Goal: Transaction & Acquisition: Purchase product/service

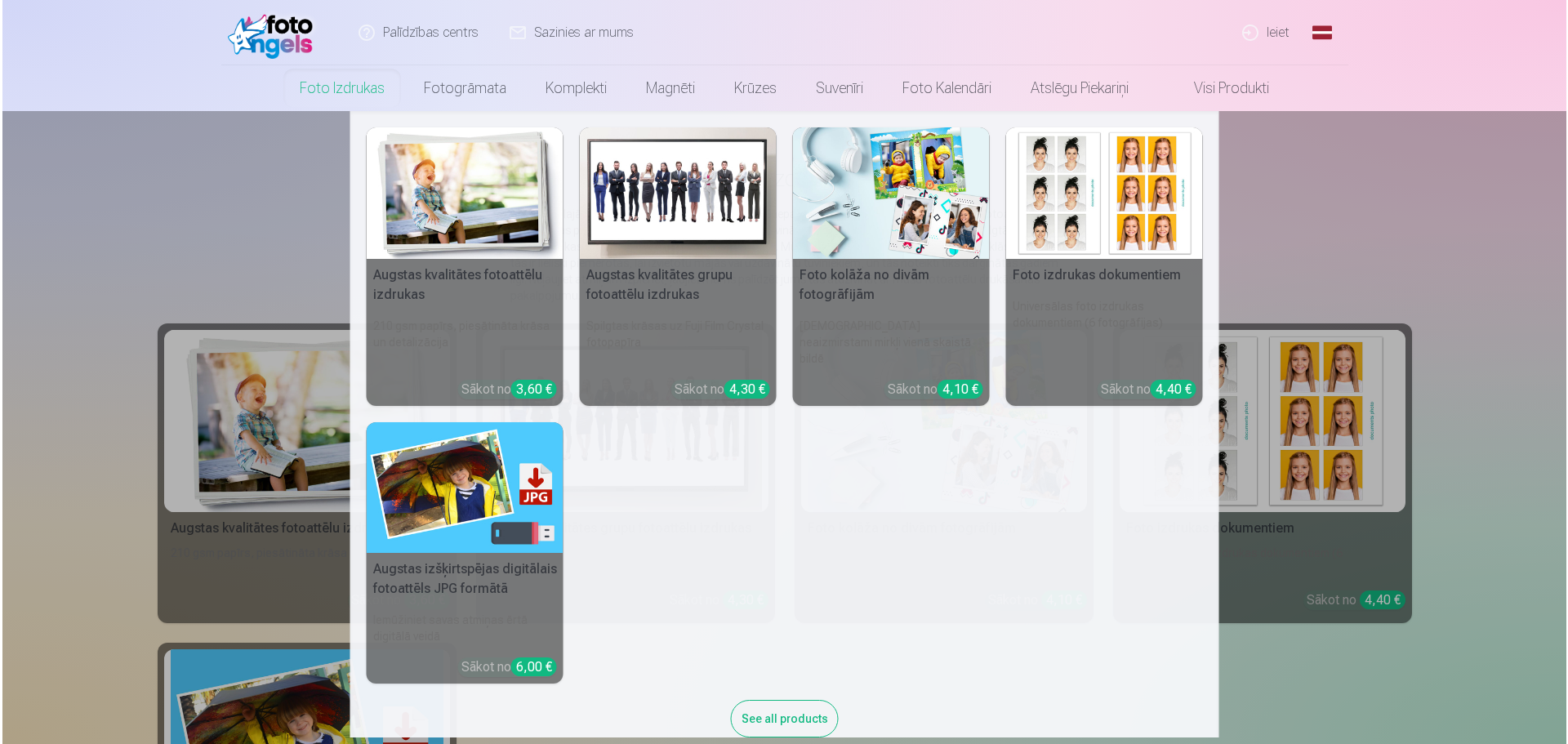
scroll to position [16, 0]
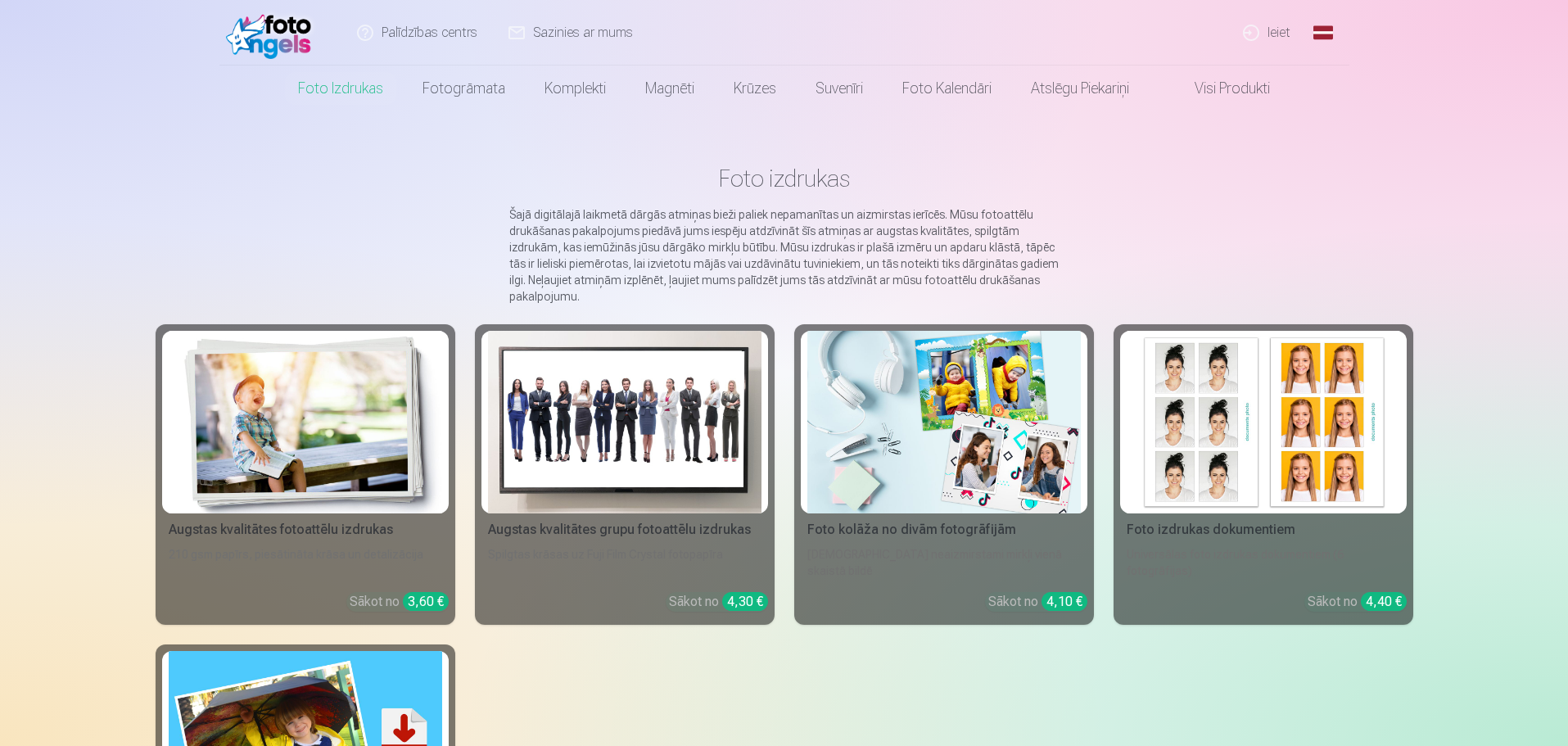
click at [1272, 34] on link "Ieiet" at bounding box center [1266, 33] width 78 height 65
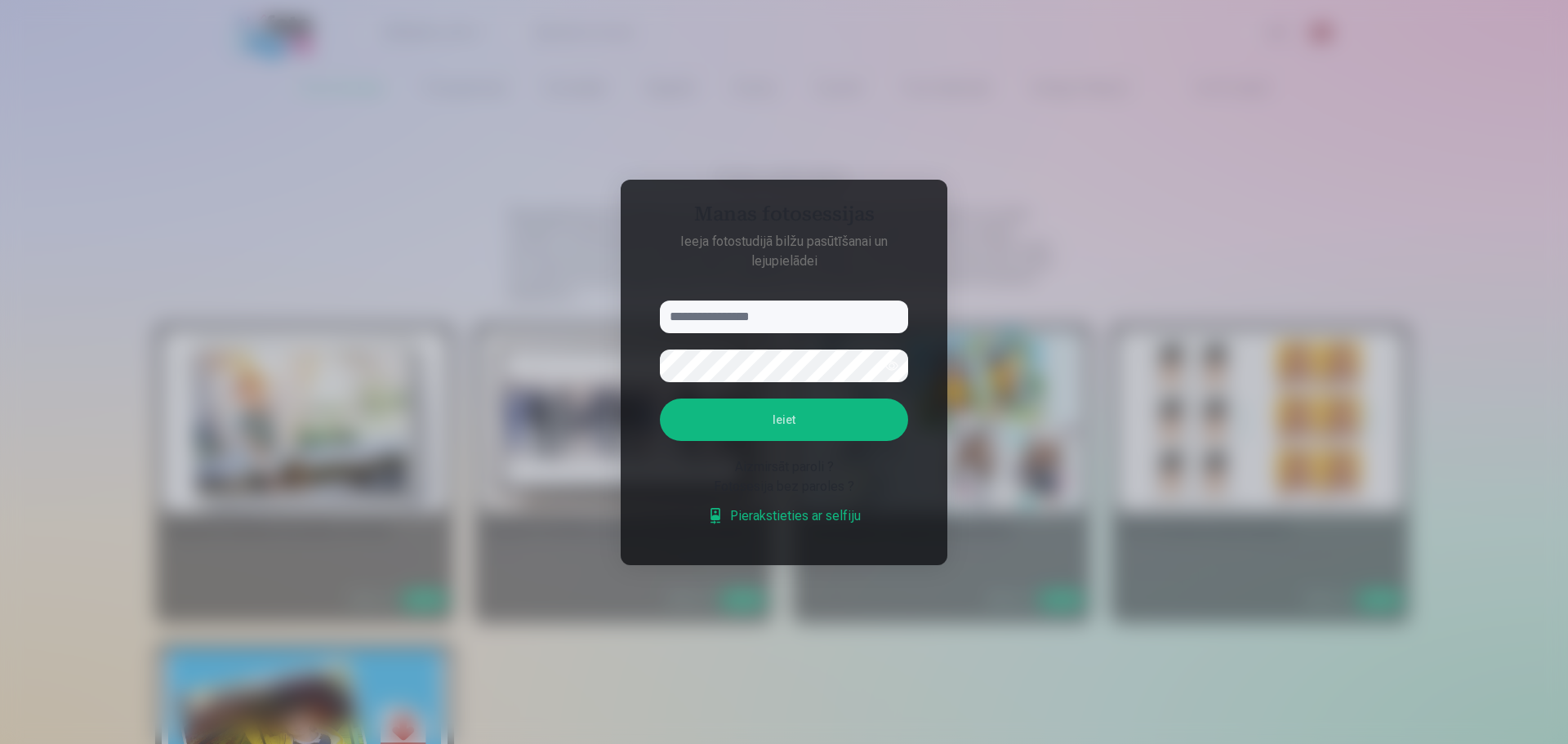
click at [697, 312] on input "text" at bounding box center [784, 317] width 249 height 33
type input "**********"
click at [796, 421] on button "Ieiet" at bounding box center [784, 420] width 249 height 43
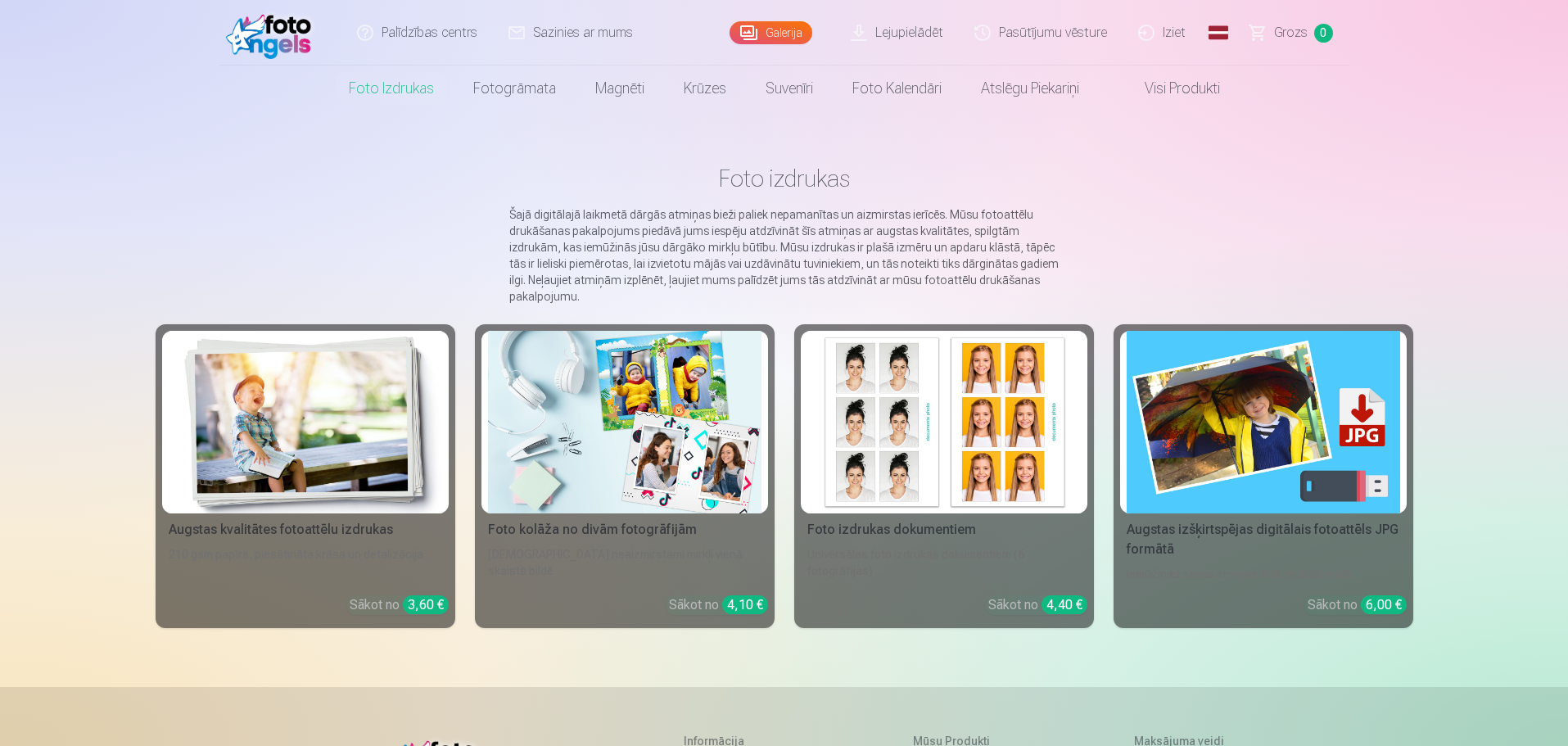
click at [774, 31] on link "Galerija" at bounding box center [771, 33] width 82 height 23
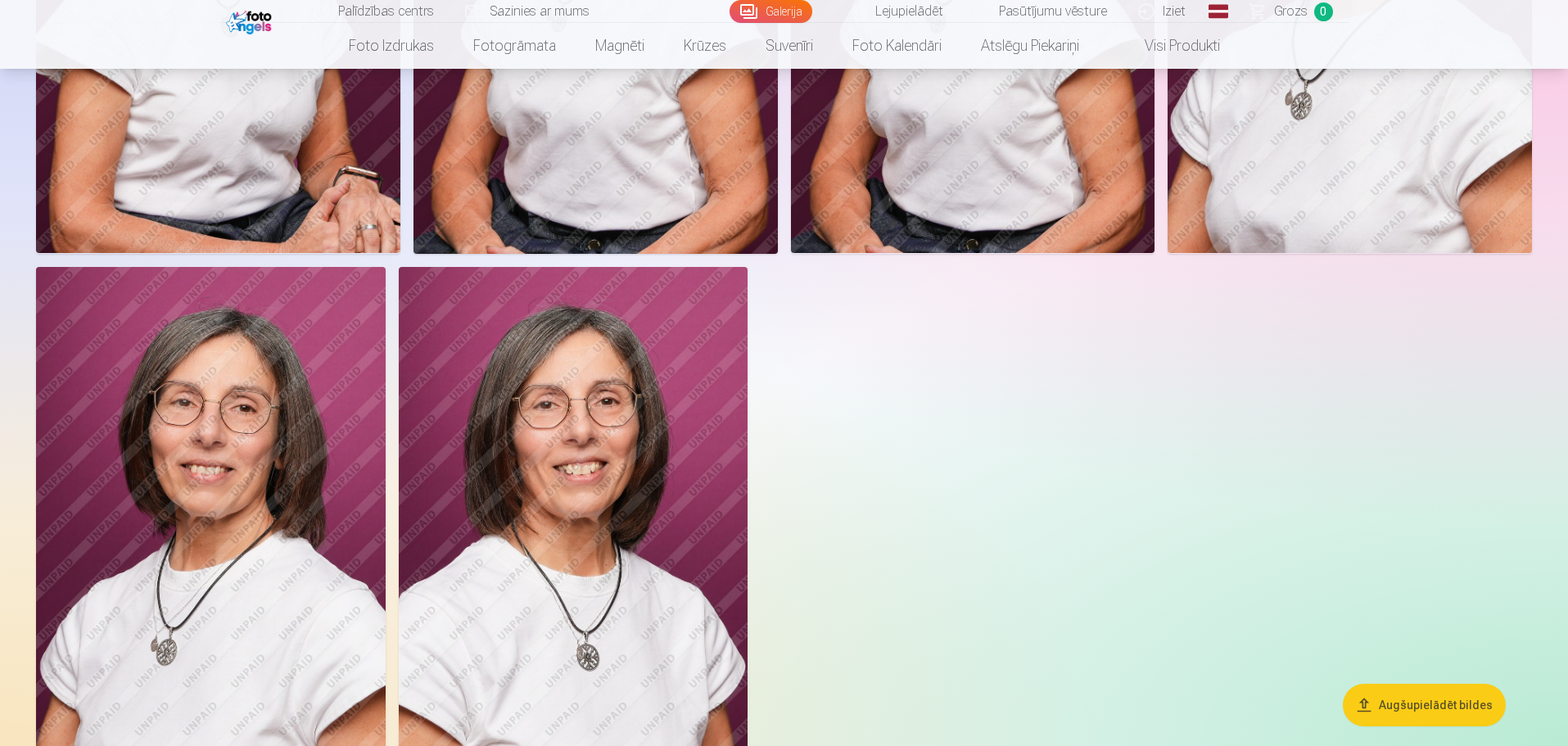
scroll to position [146, 0]
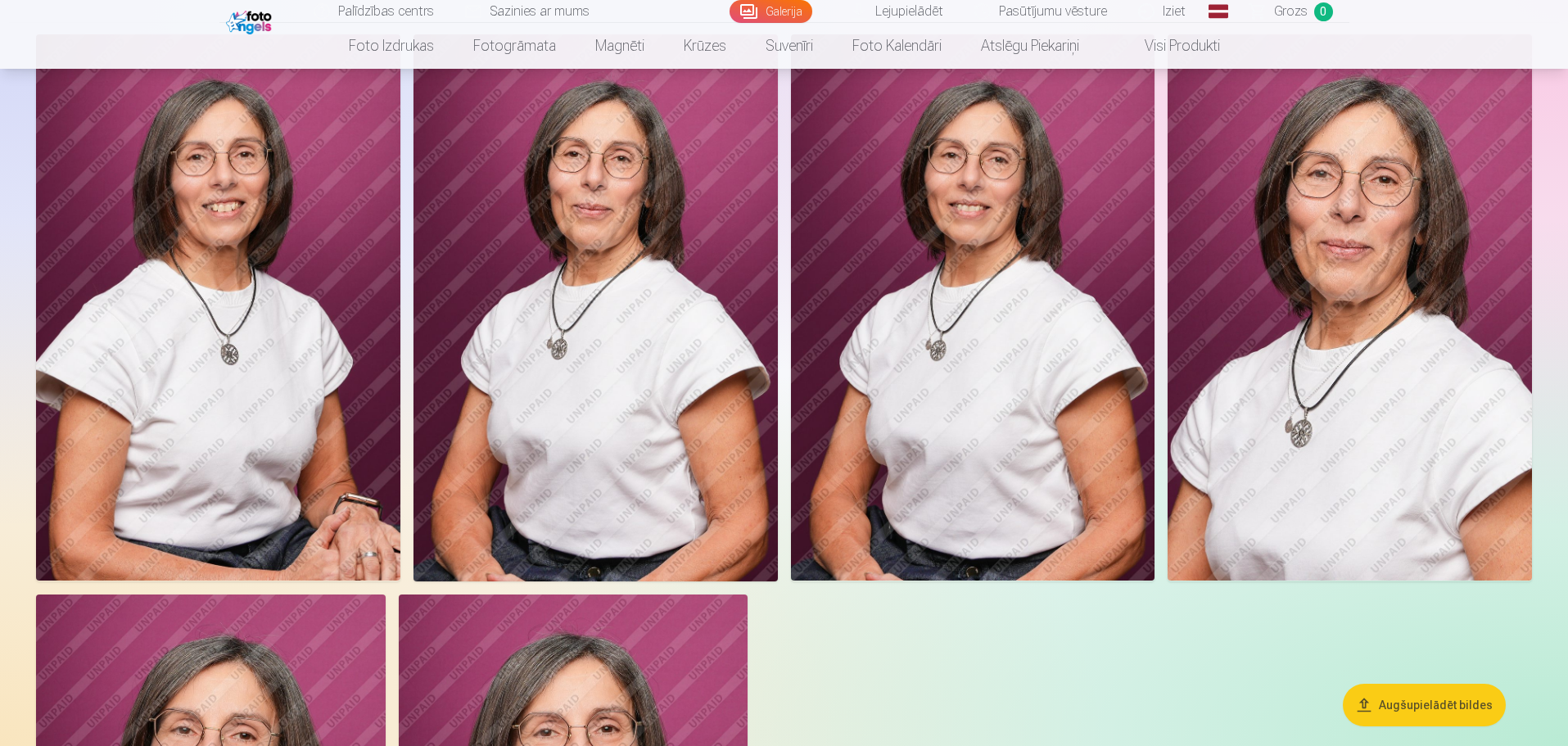
click at [1461, 706] on button "Augšupielādēt bildes" at bounding box center [1425, 706] width 163 height 43
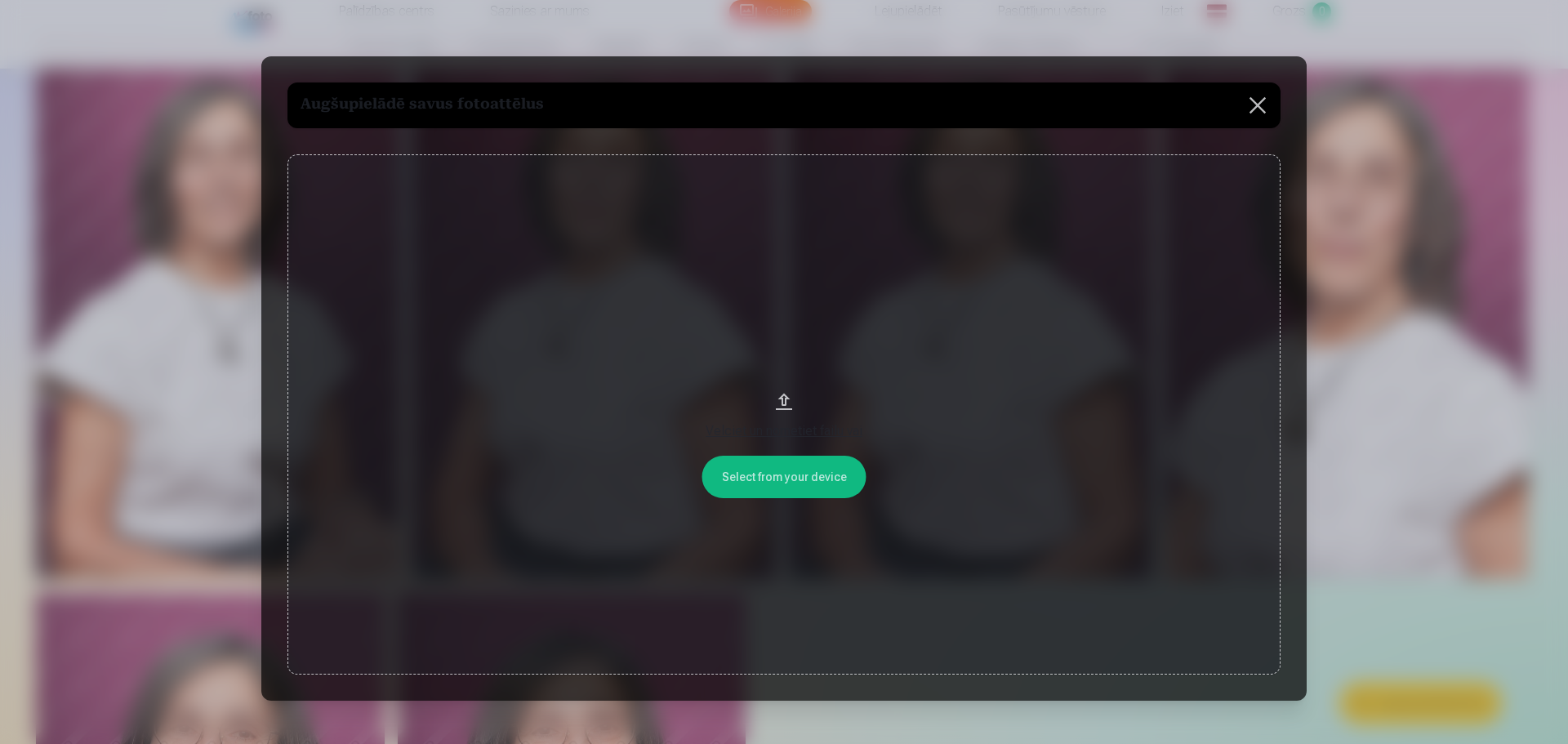
click at [778, 433] on div "Velciet un nometiet failu vai" at bounding box center [784, 431] width 960 height 20
click at [779, 430] on div "Velciet un nometiet failu vai" at bounding box center [784, 431] width 960 height 20
click at [773, 471] on button "Velciet un nometiet failu vai" at bounding box center [784, 415] width 994 height 521
click at [1254, 99] on button at bounding box center [1258, 105] width 45 height 45
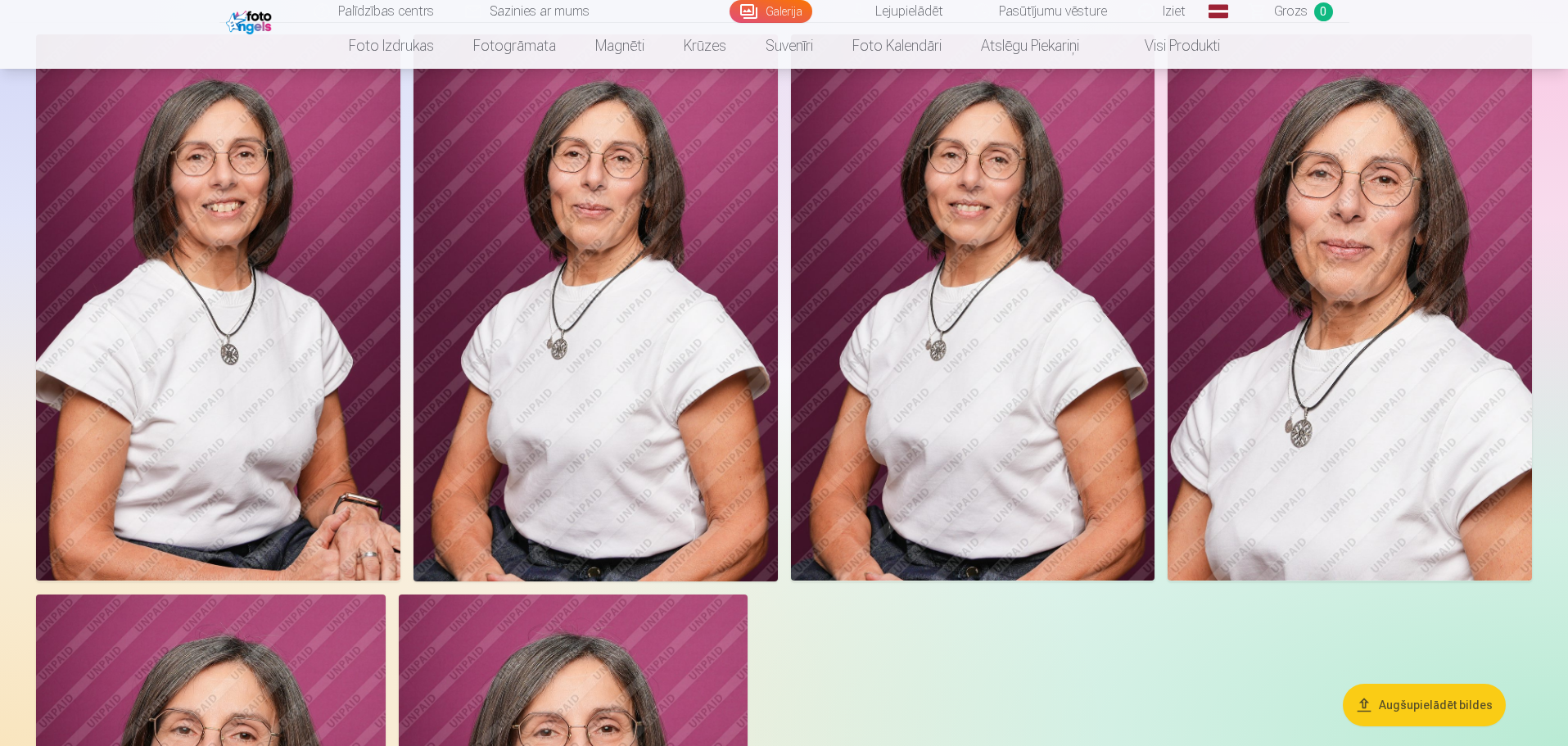
scroll to position [0, 0]
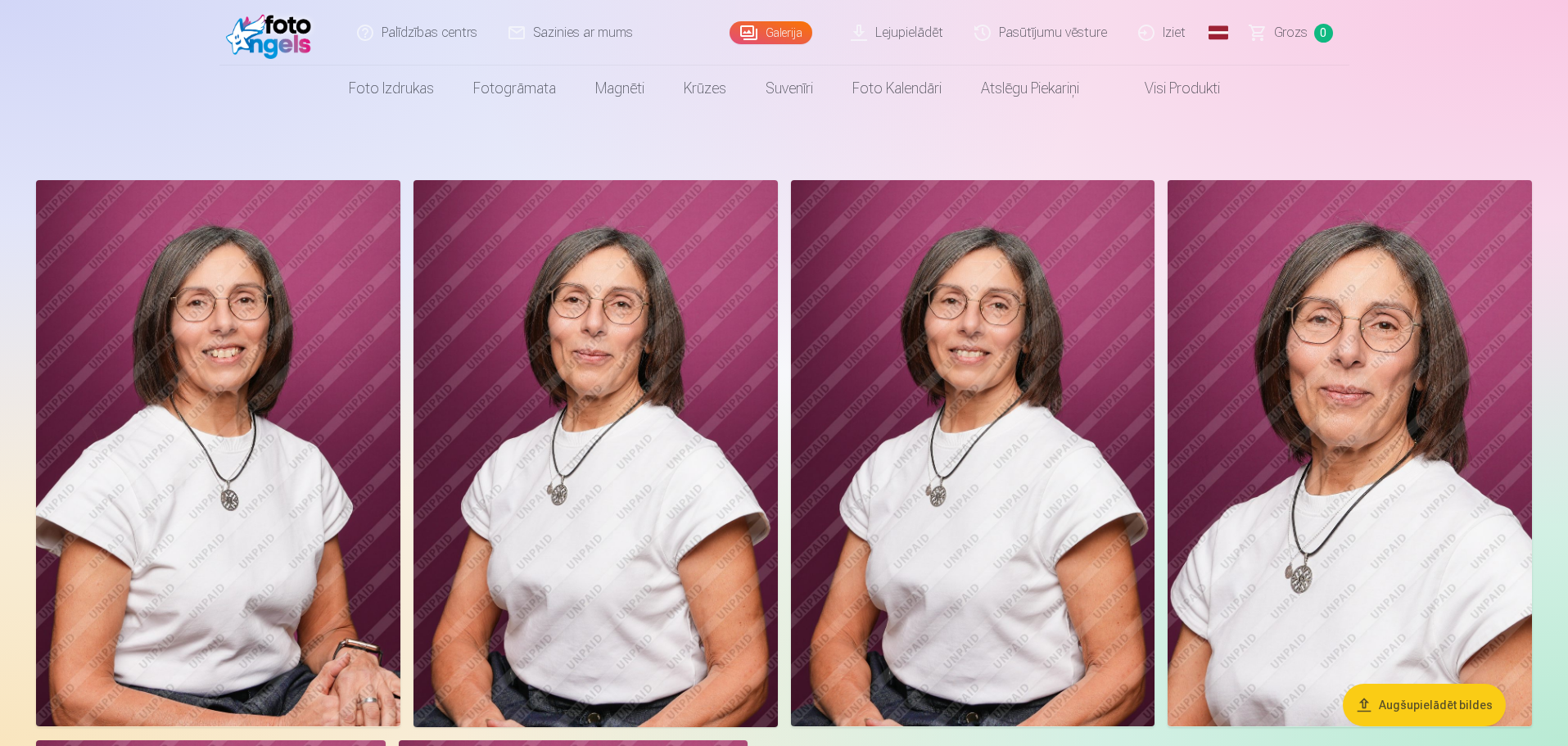
click at [243, 381] on img at bounding box center [218, 453] width 364 height 546
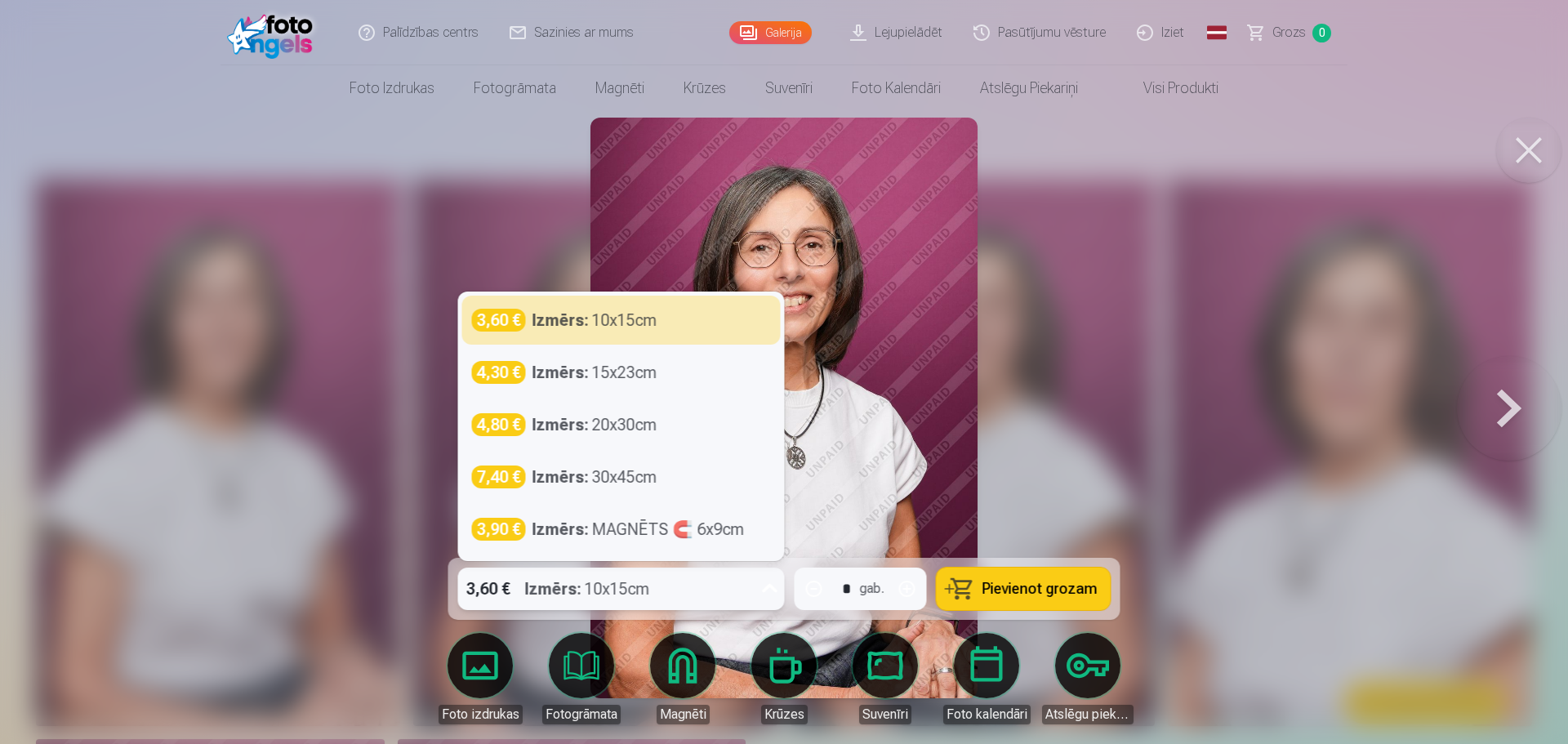
click at [772, 589] on icon at bounding box center [770, 589] width 26 height 26
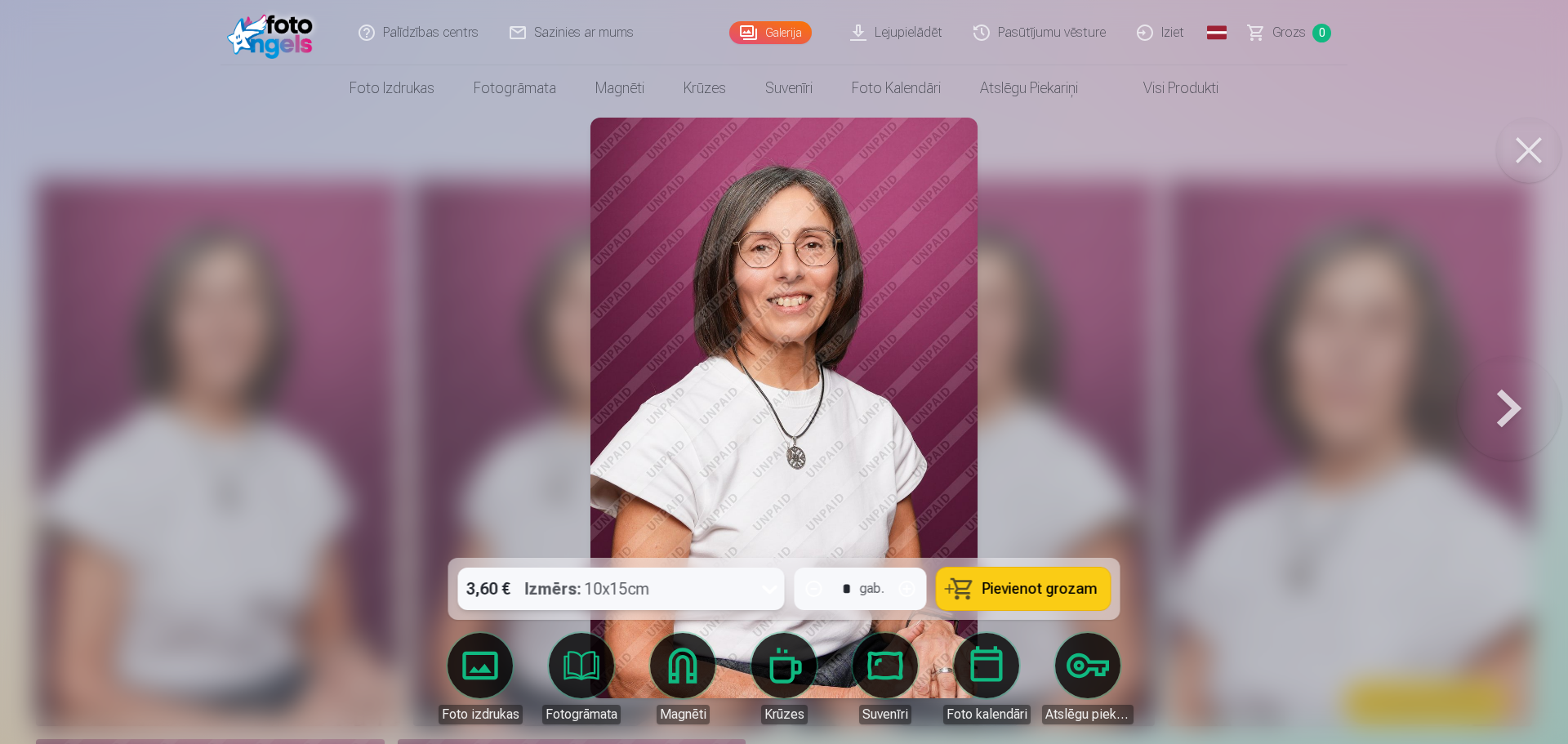
click at [772, 589] on icon at bounding box center [770, 589] width 26 height 26
click at [1021, 591] on span "Pievienot grozam" at bounding box center [1040, 588] width 115 height 15
click at [1501, 406] on button at bounding box center [1510, 408] width 105 height 267
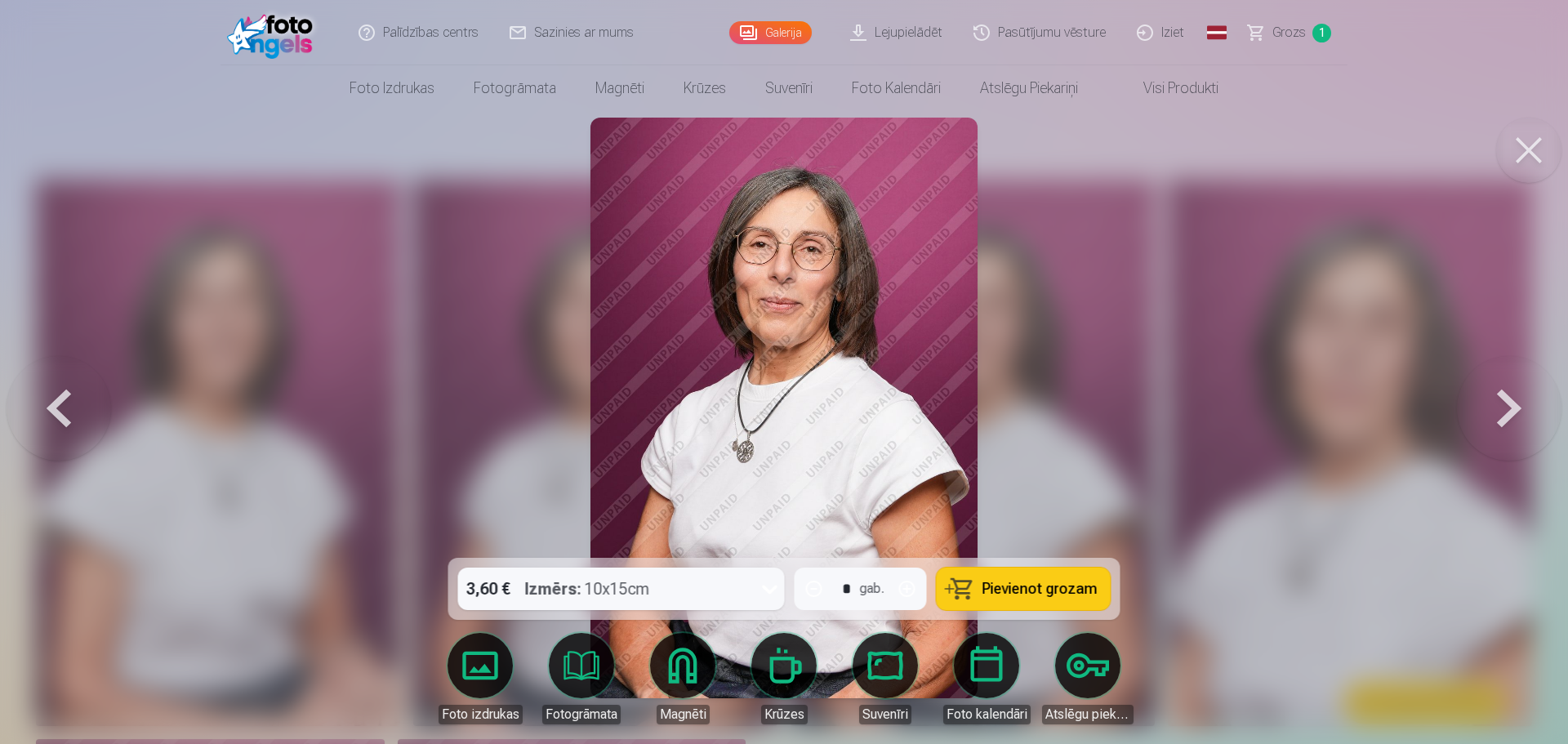
click at [1501, 406] on button at bounding box center [1510, 408] width 105 height 267
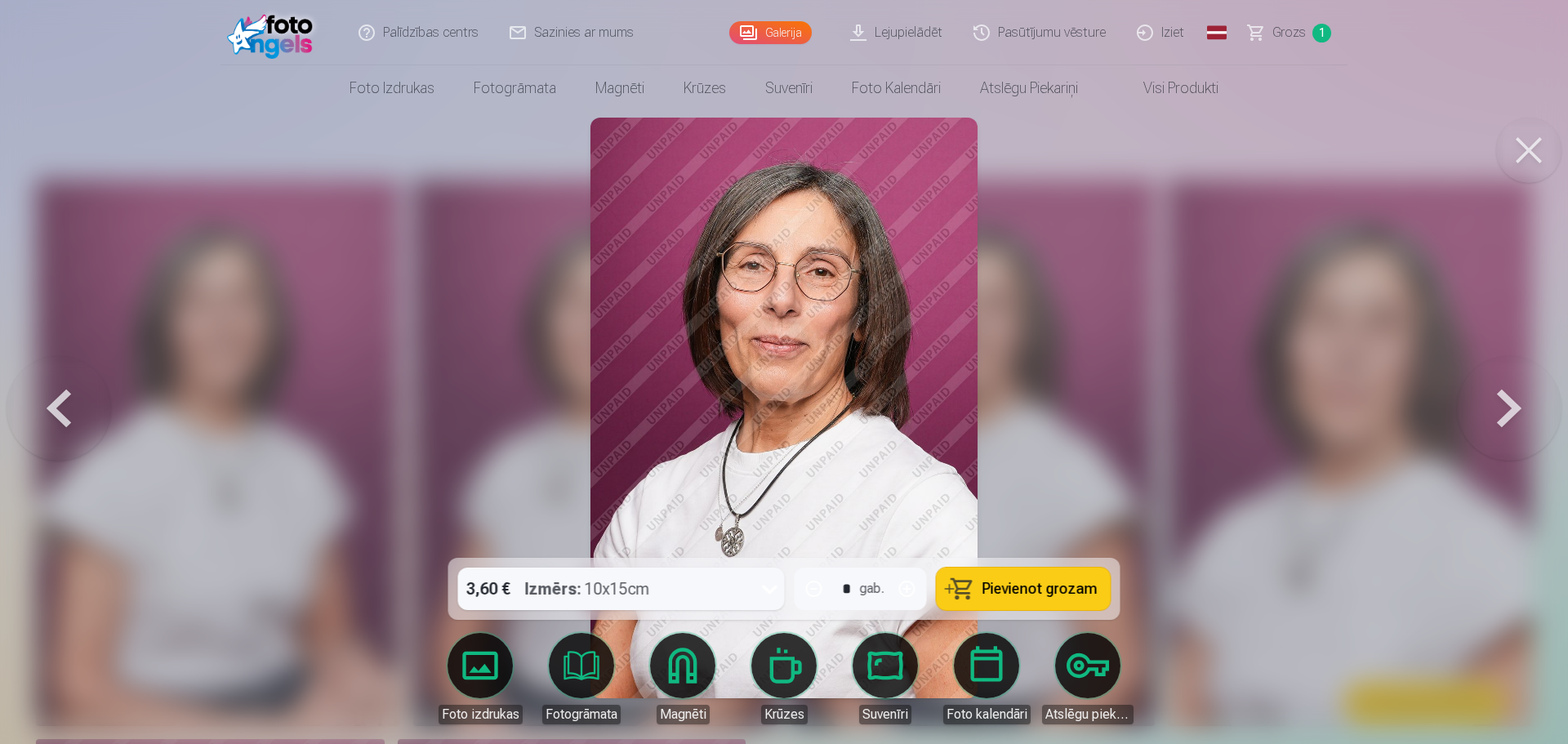
click at [1501, 406] on button at bounding box center [1510, 408] width 105 height 267
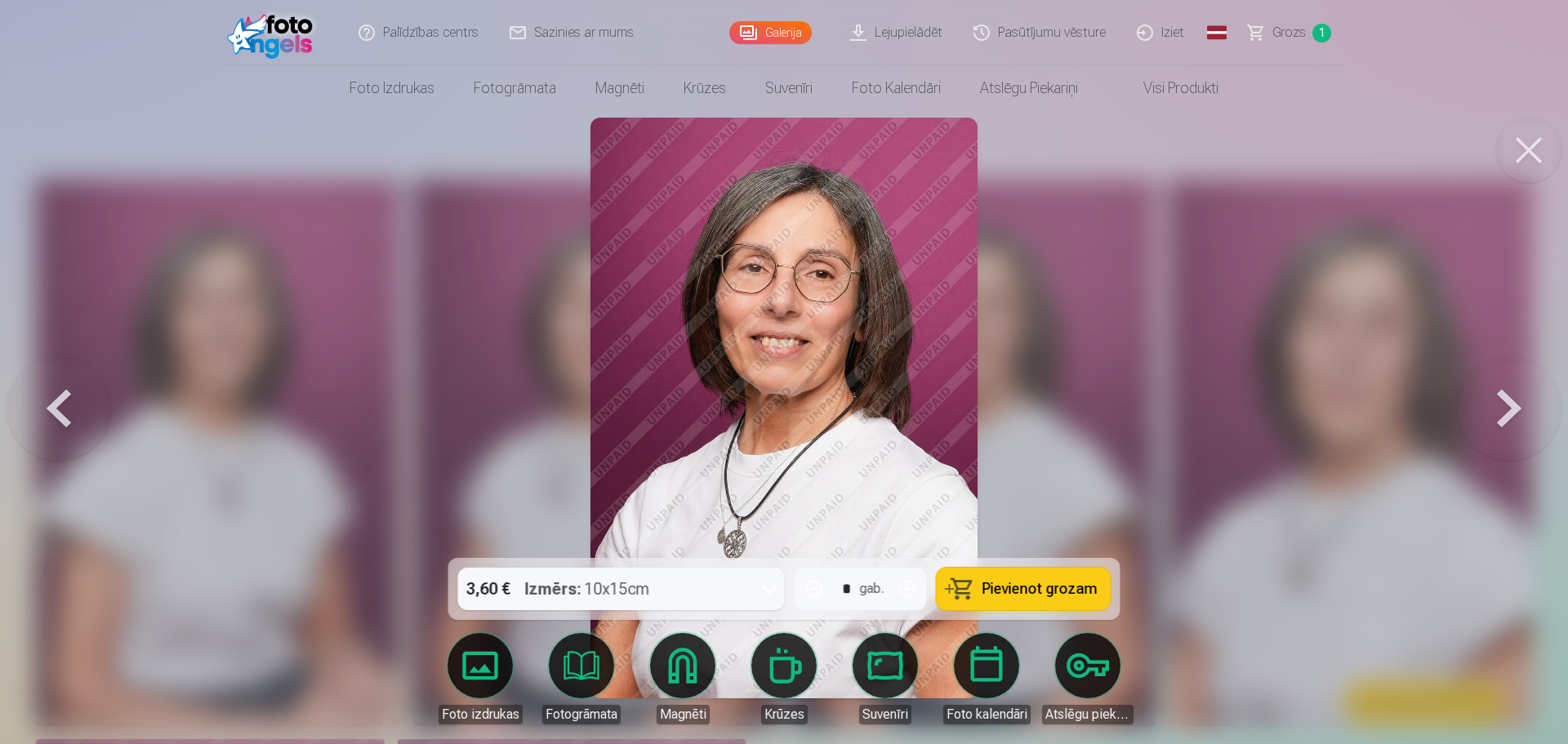
click at [1501, 406] on button at bounding box center [1510, 408] width 105 height 267
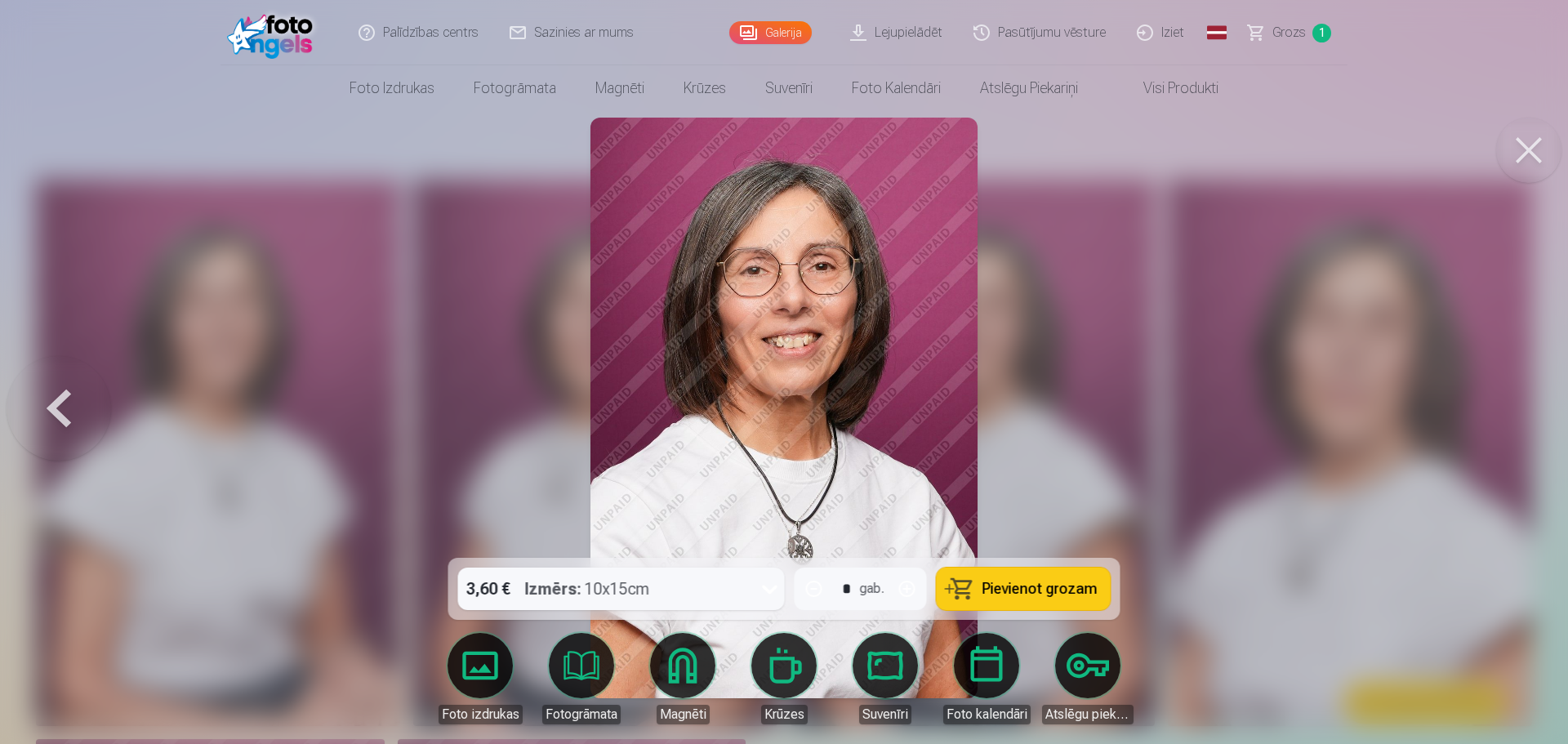
click at [54, 417] on button at bounding box center [59, 408] width 105 height 267
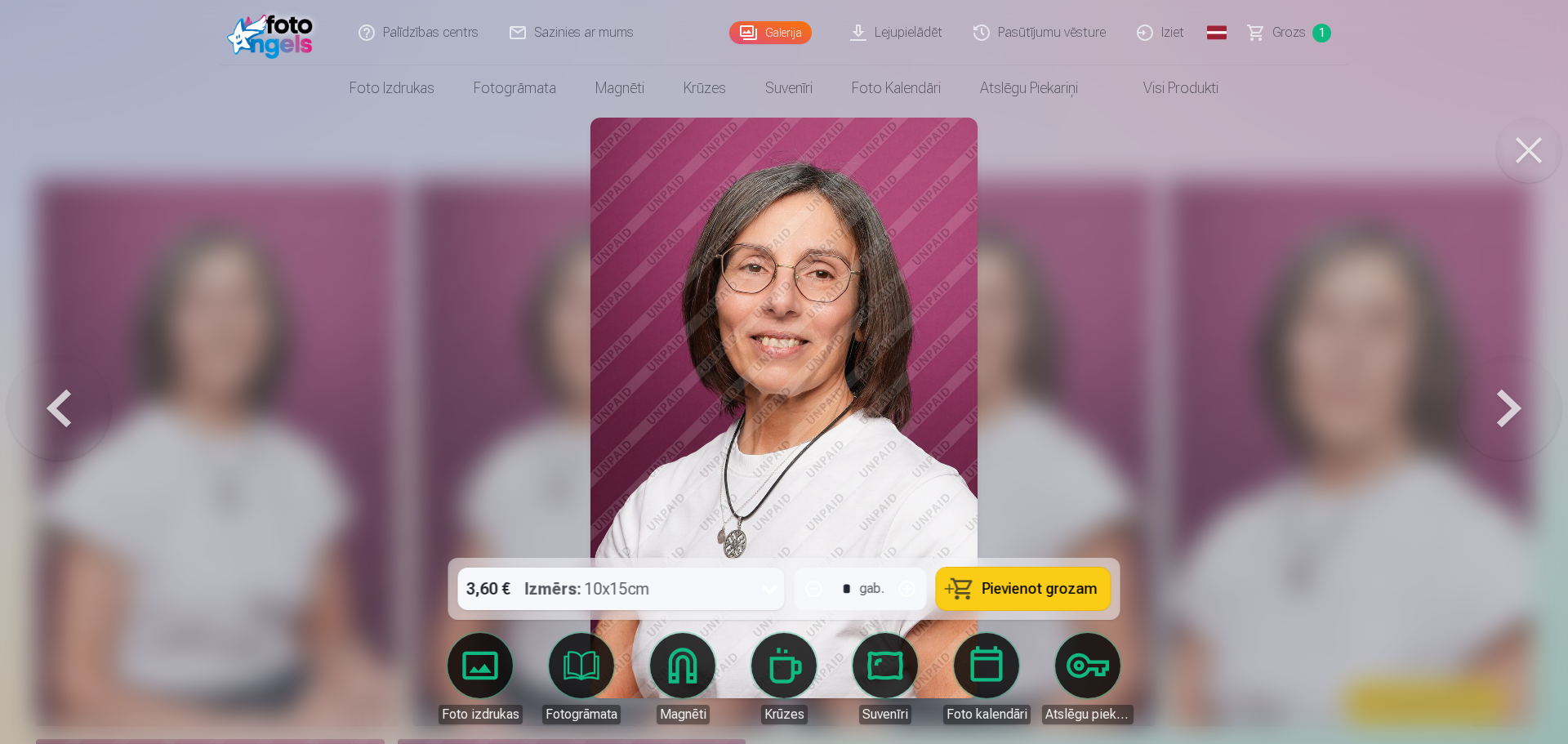
click at [1517, 410] on button at bounding box center [1510, 408] width 105 height 267
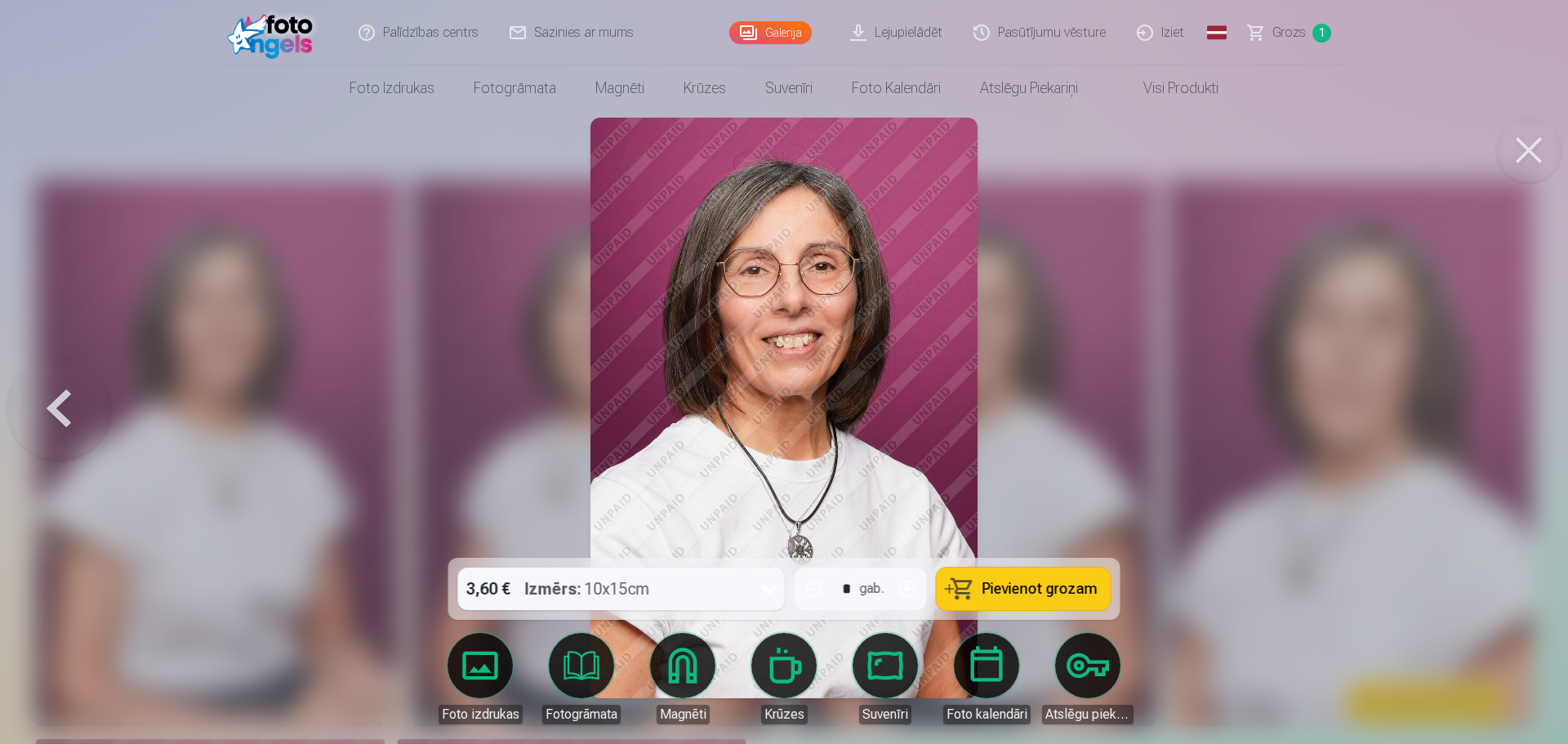
click at [1516, 409] on div at bounding box center [784, 372] width 1568 height 744
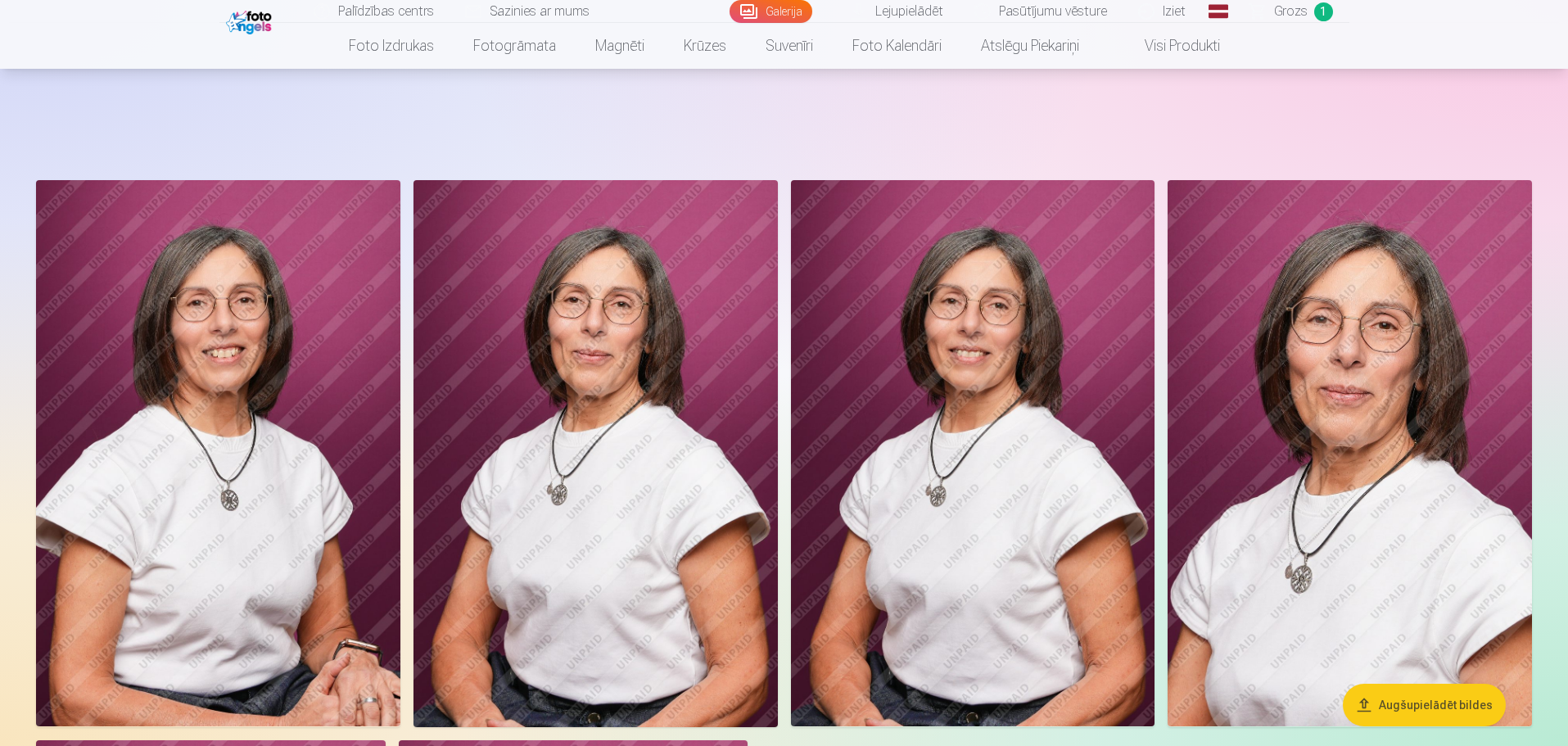
scroll to position [327, 0]
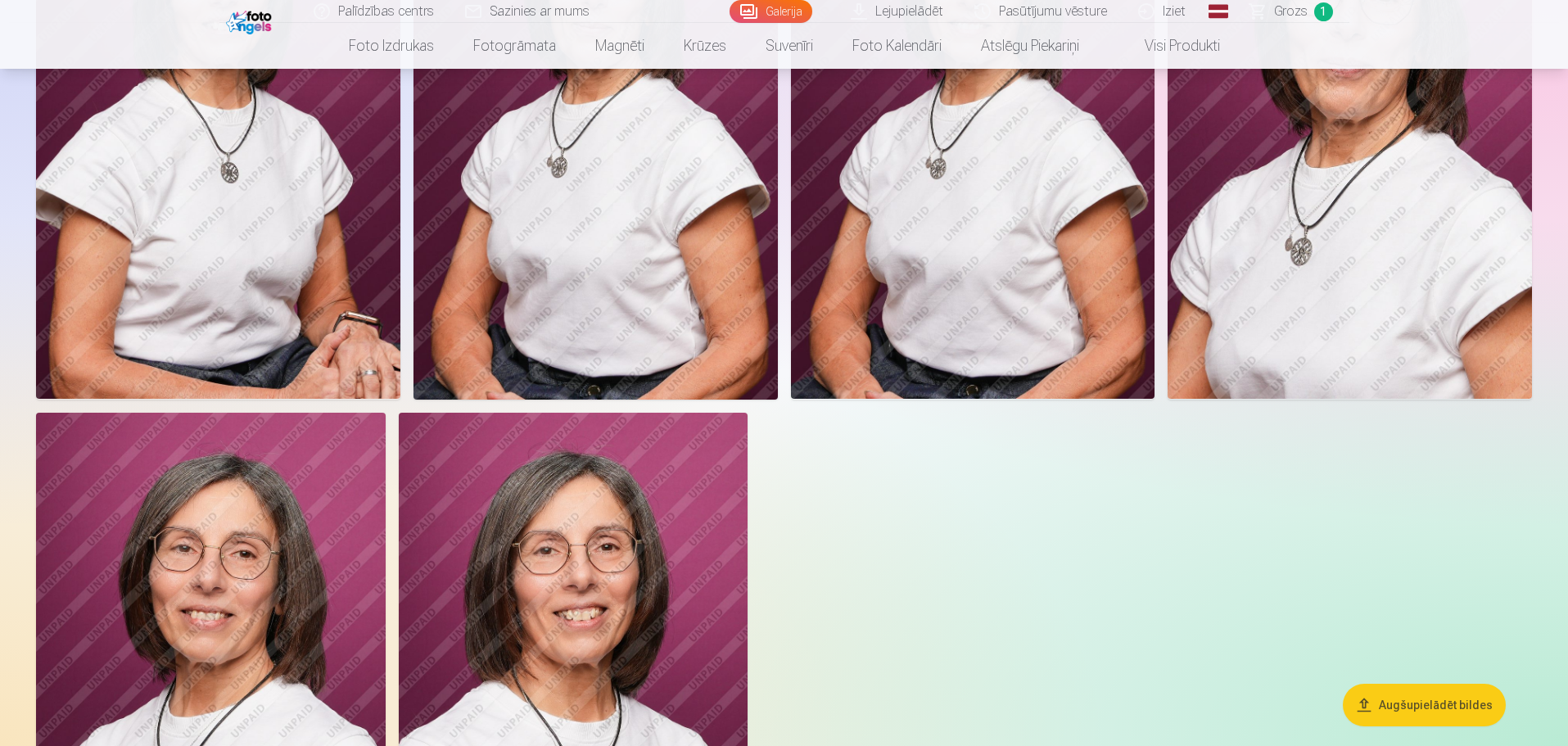
click at [548, 604] on img at bounding box center [573, 675] width 350 height 524
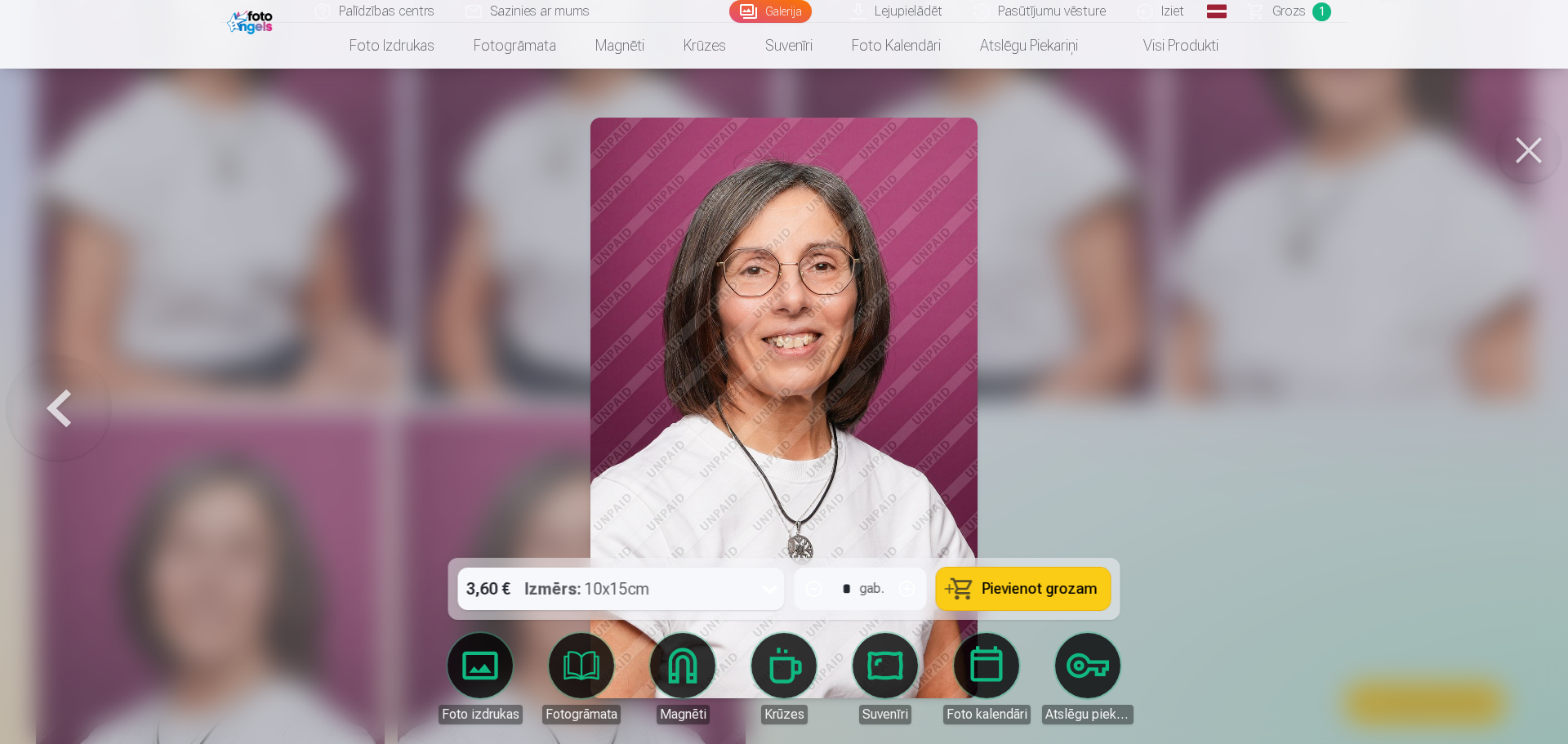
drag, startPoint x: 1537, startPoint y: 134, endPoint x: 1151, endPoint y: 209, distance: 393.2
click at [1537, 135] on button at bounding box center [1529, 150] width 65 height 65
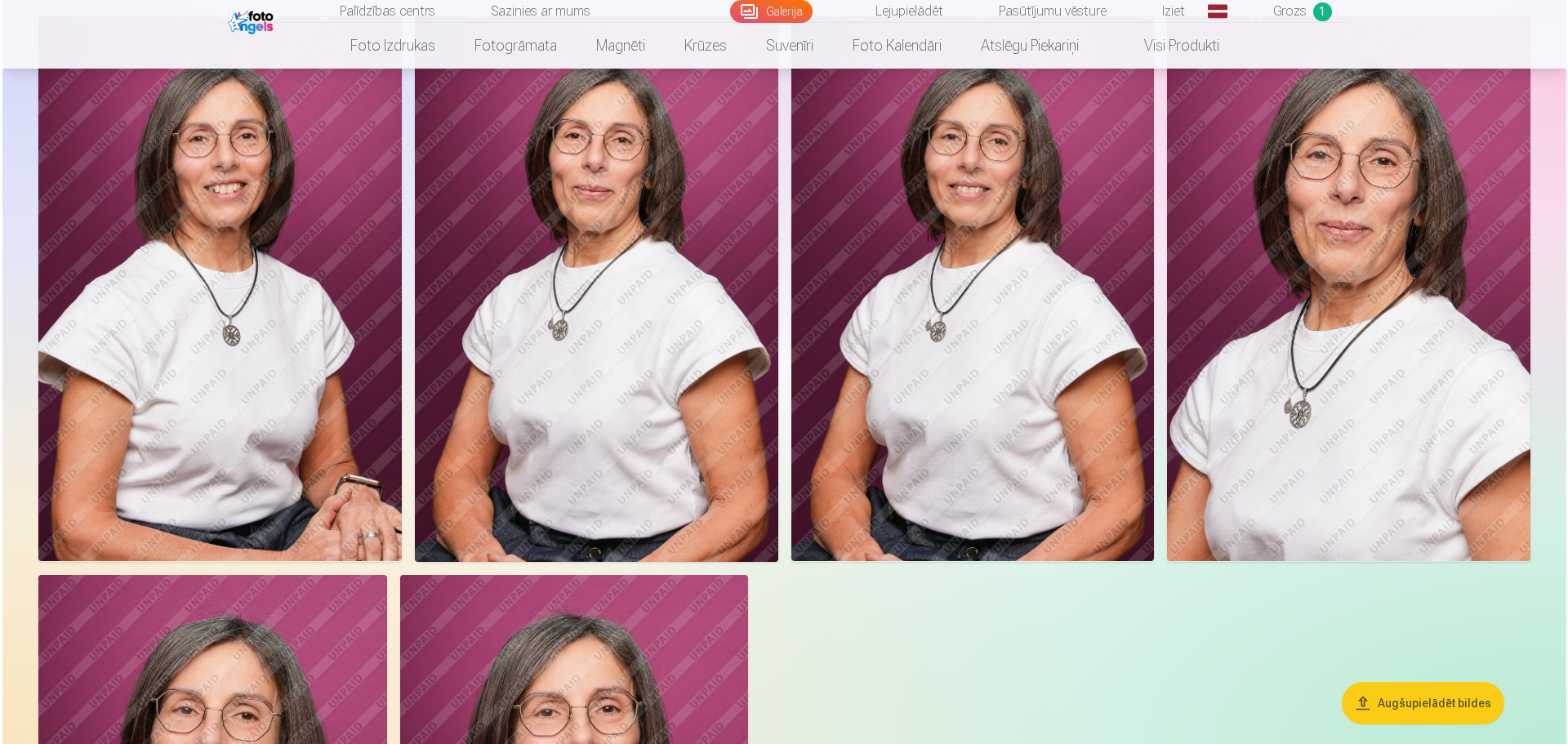
scroll to position [245, 0]
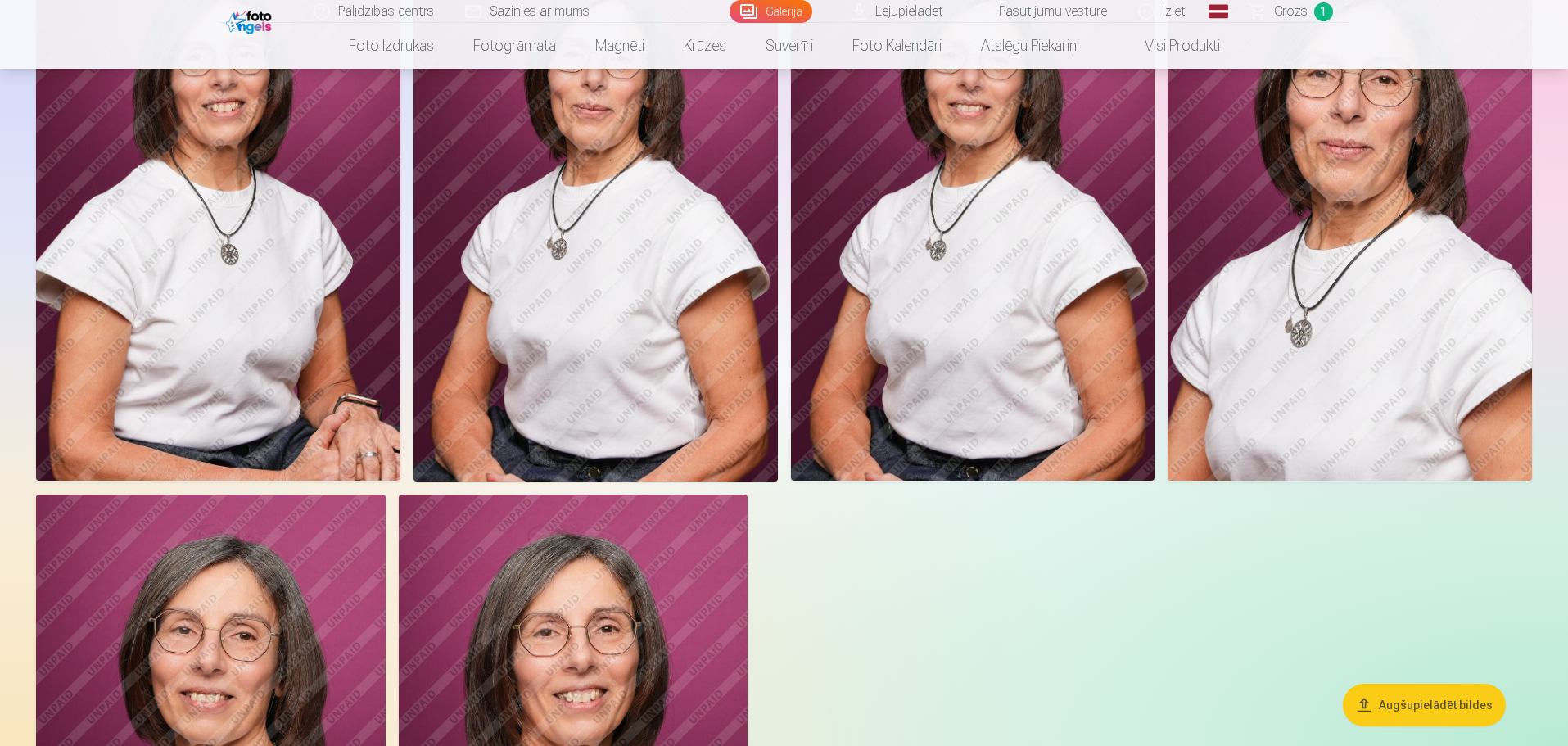
click at [554, 615] on img at bounding box center [573, 756] width 350 height 524
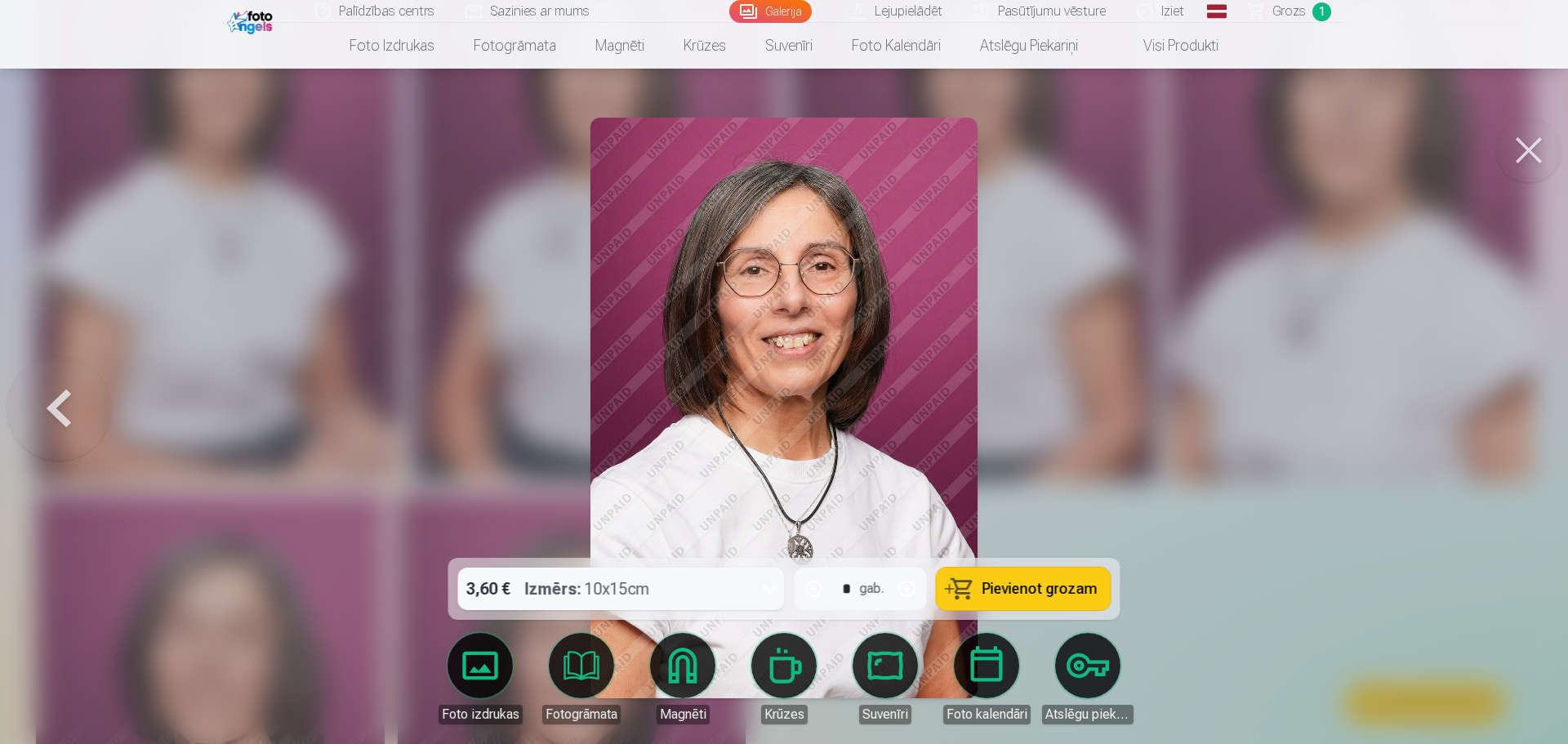
click at [1024, 597] on span "Pievienot grozam" at bounding box center [1040, 588] width 115 height 15
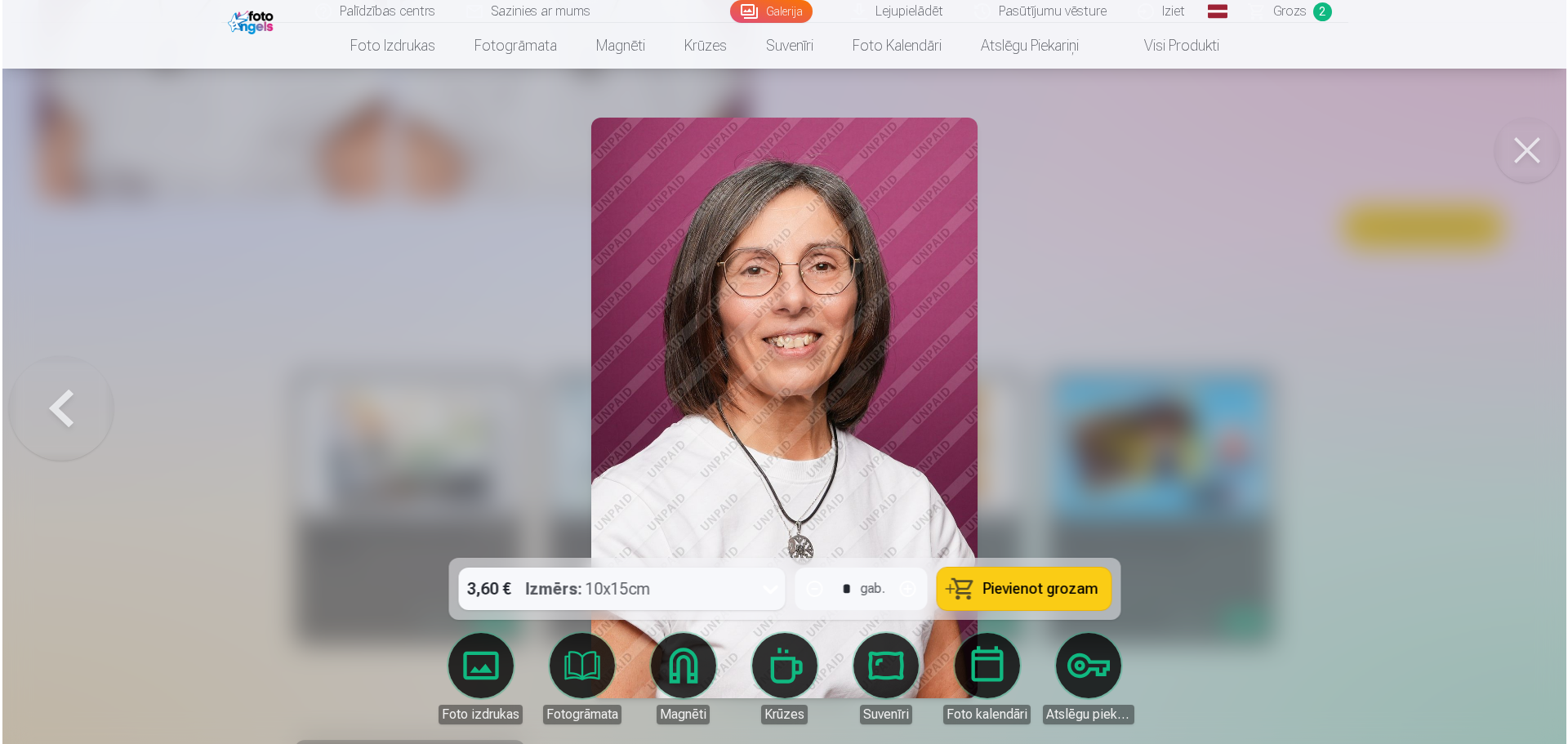
scroll to position [1063, 0]
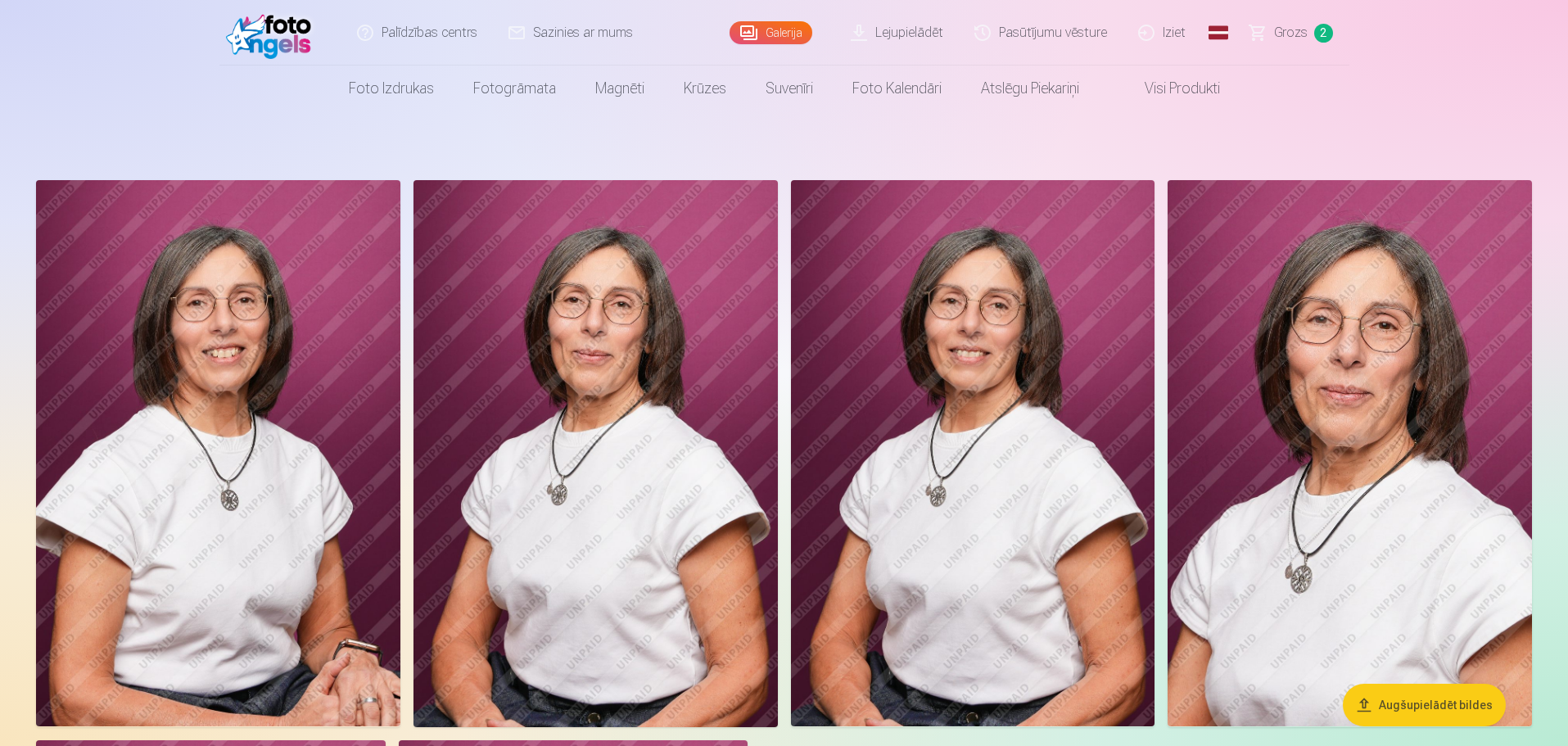
click at [301, 516] on img at bounding box center [218, 453] width 364 height 546
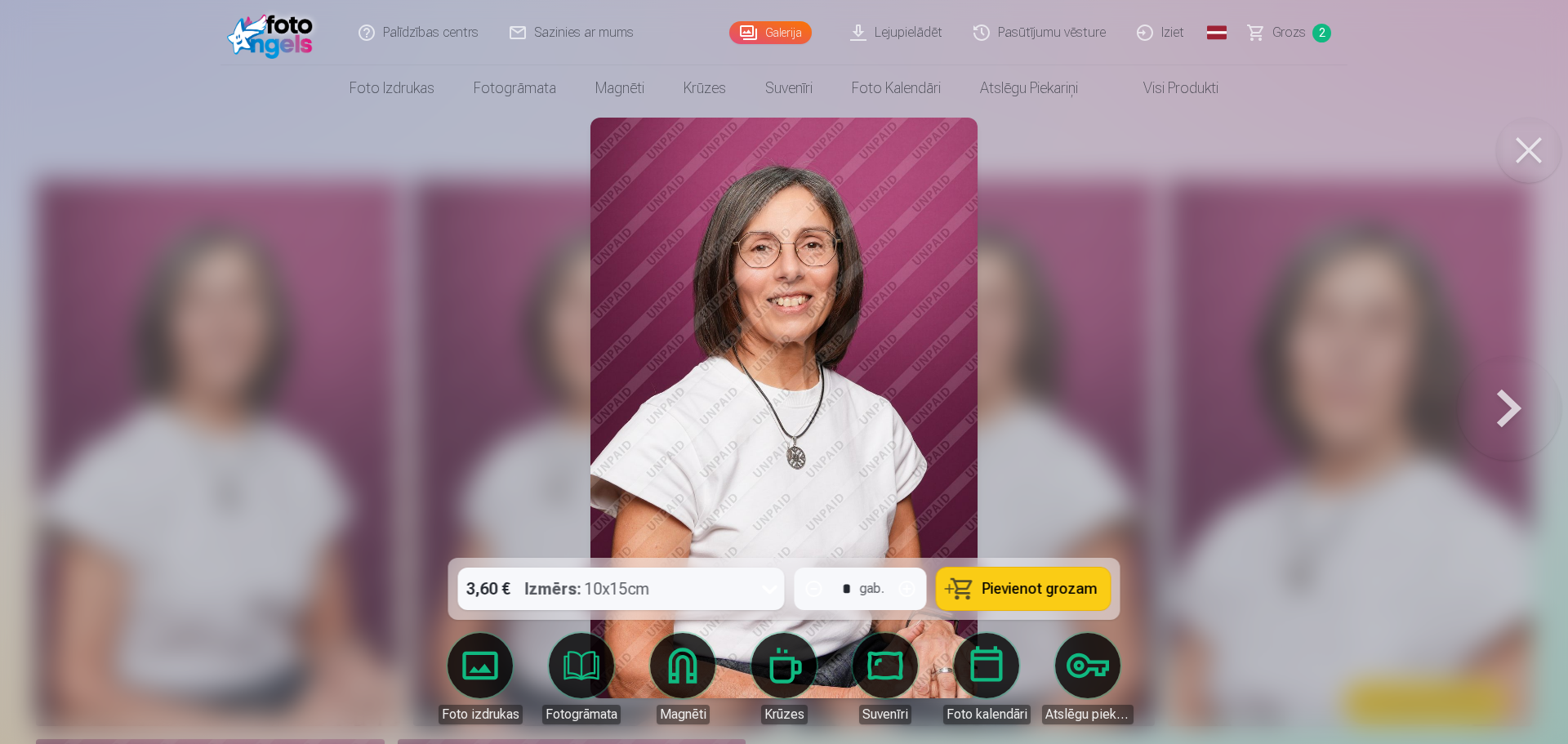
click at [1042, 592] on span "Pievienot grozam" at bounding box center [1040, 588] width 115 height 15
click at [1511, 419] on button at bounding box center [1510, 408] width 105 height 267
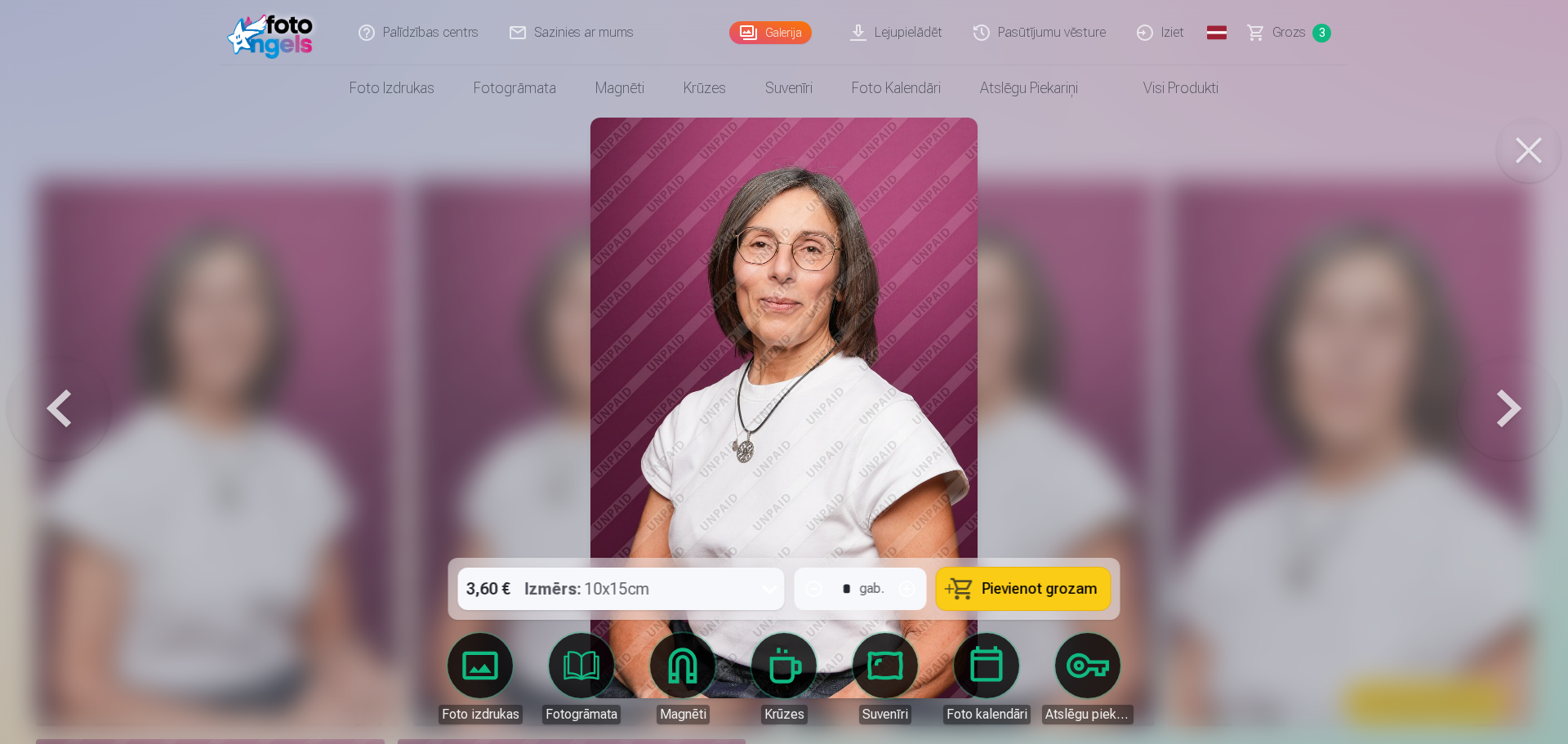
click at [1511, 419] on button at bounding box center [1510, 408] width 105 height 267
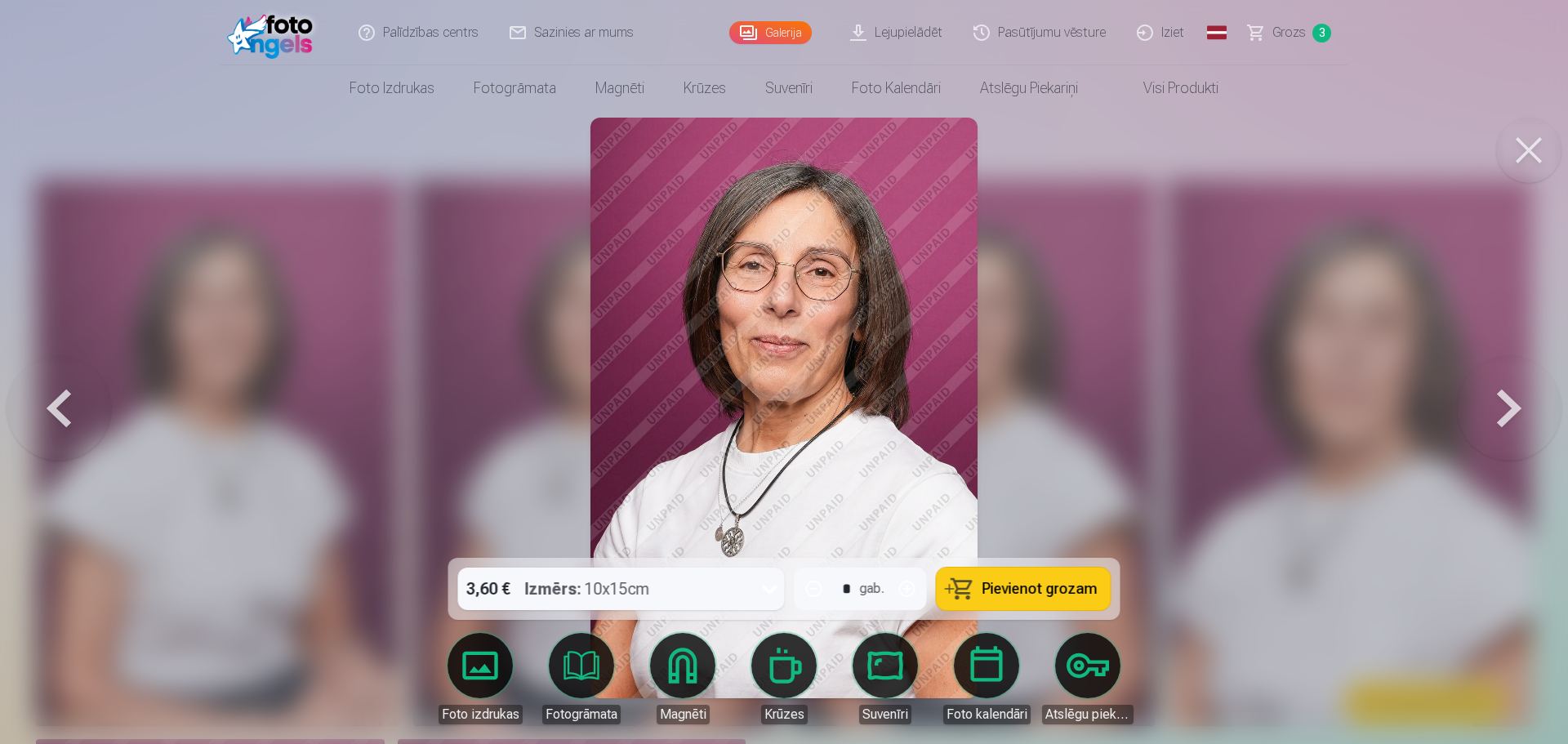
click at [1511, 418] on button at bounding box center [1510, 408] width 105 height 267
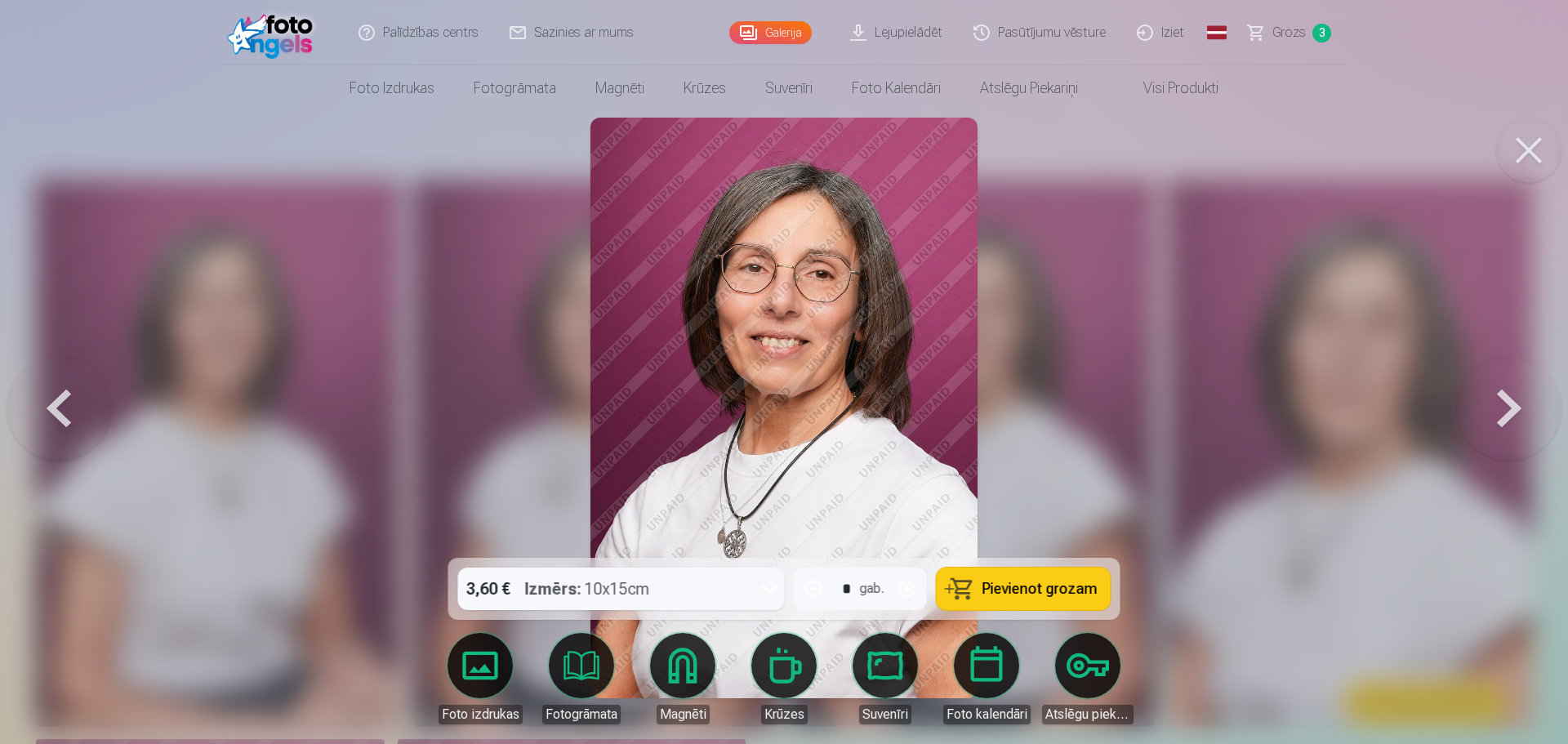
click at [1511, 418] on button at bounding box center [1510, 408] width 105 height 267
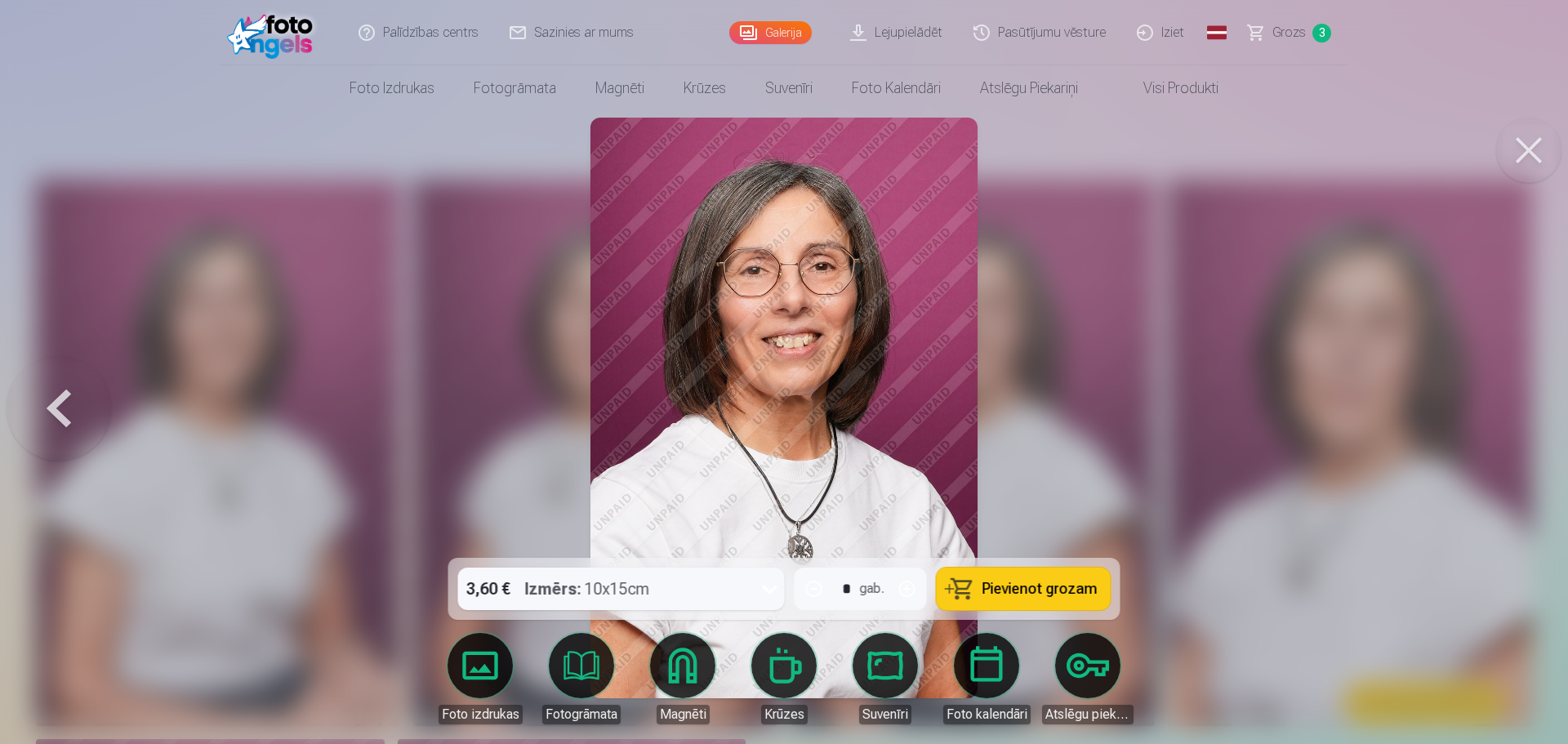
click at [51, 410] on button at bounding box center [59, 408] width 105 height 267
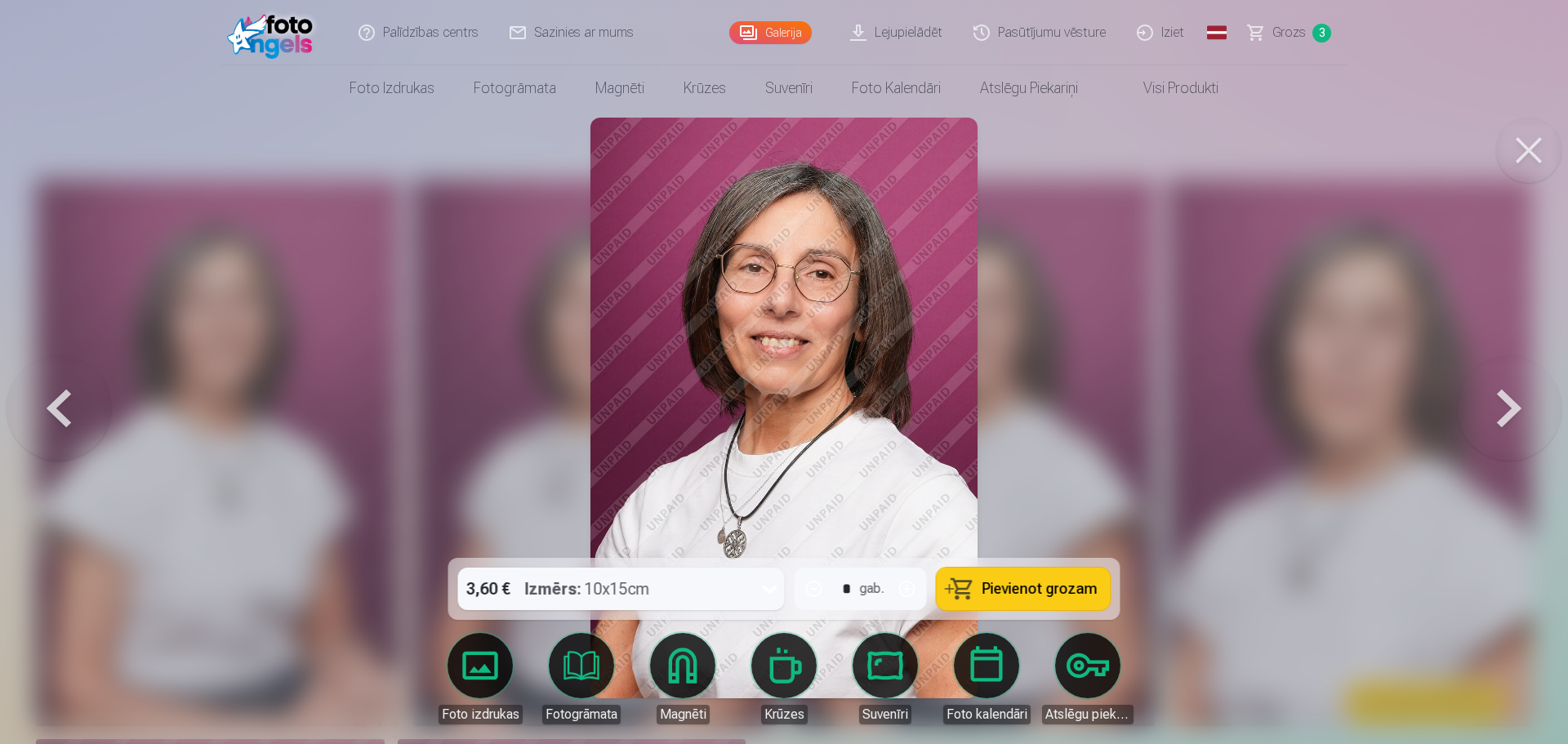
click at [1008, 584] on span "Pievienot grozam" at bounding box center [1040, 588] width 115 height 15
click at [1519, 420] on button at bounding box center [1510, 408] width 105 height 267
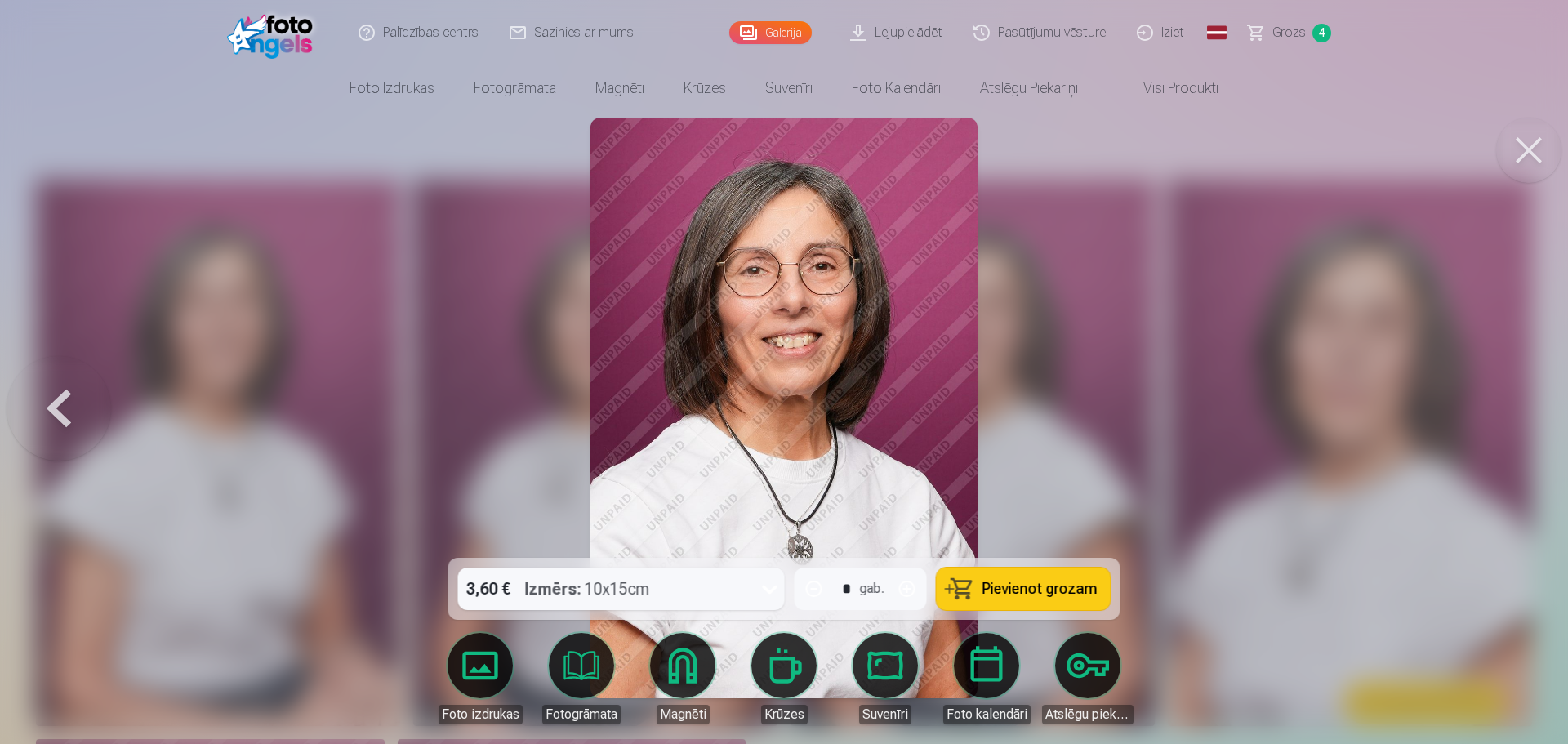
click at [1030, 591] on span "Pievienot grozam" at bounding box center [1040, 588] width 115 height 15
click at [1274, 27] on span "Grozs" at bounding box center [1289, 33] width 33 height 20
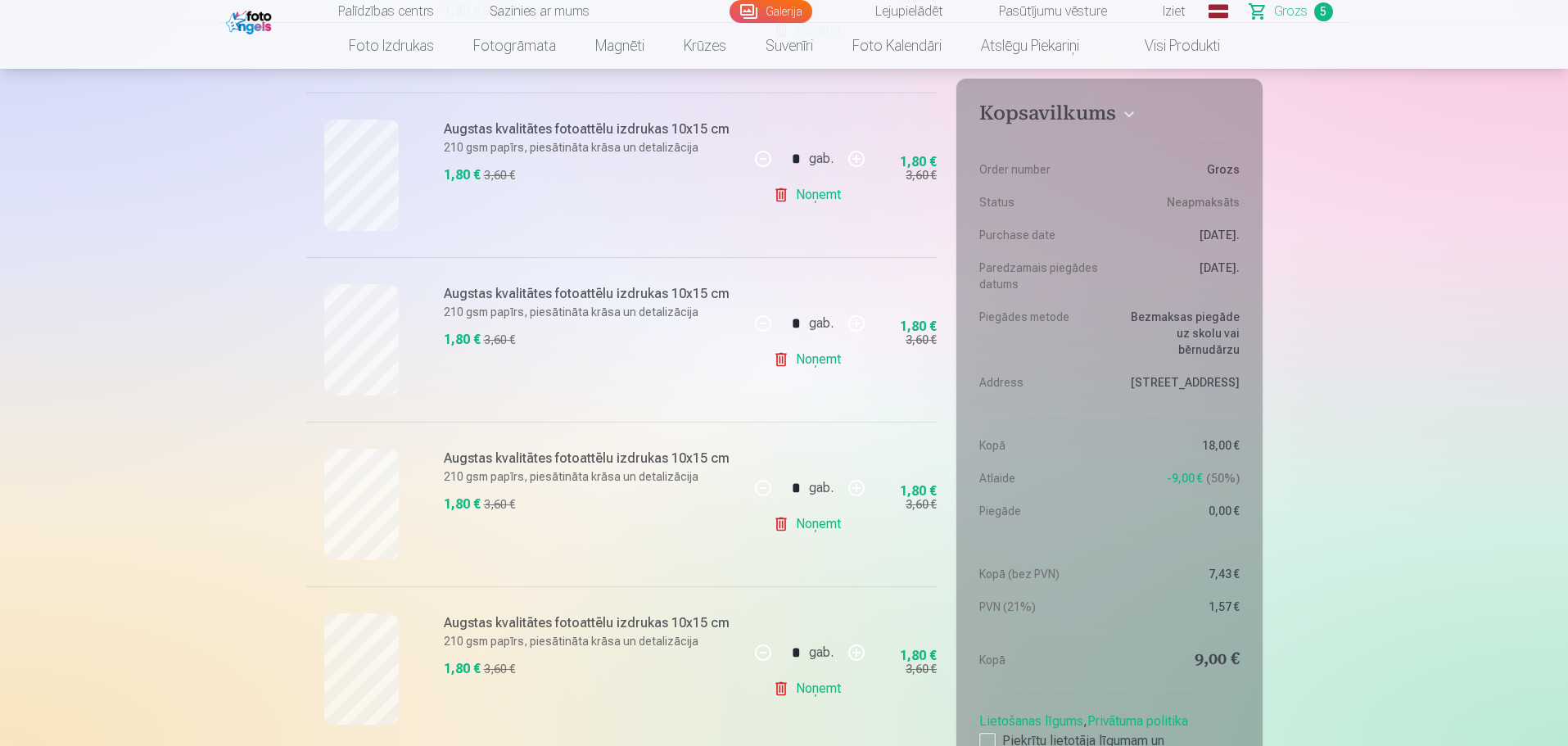
scroll to position [573, 0]
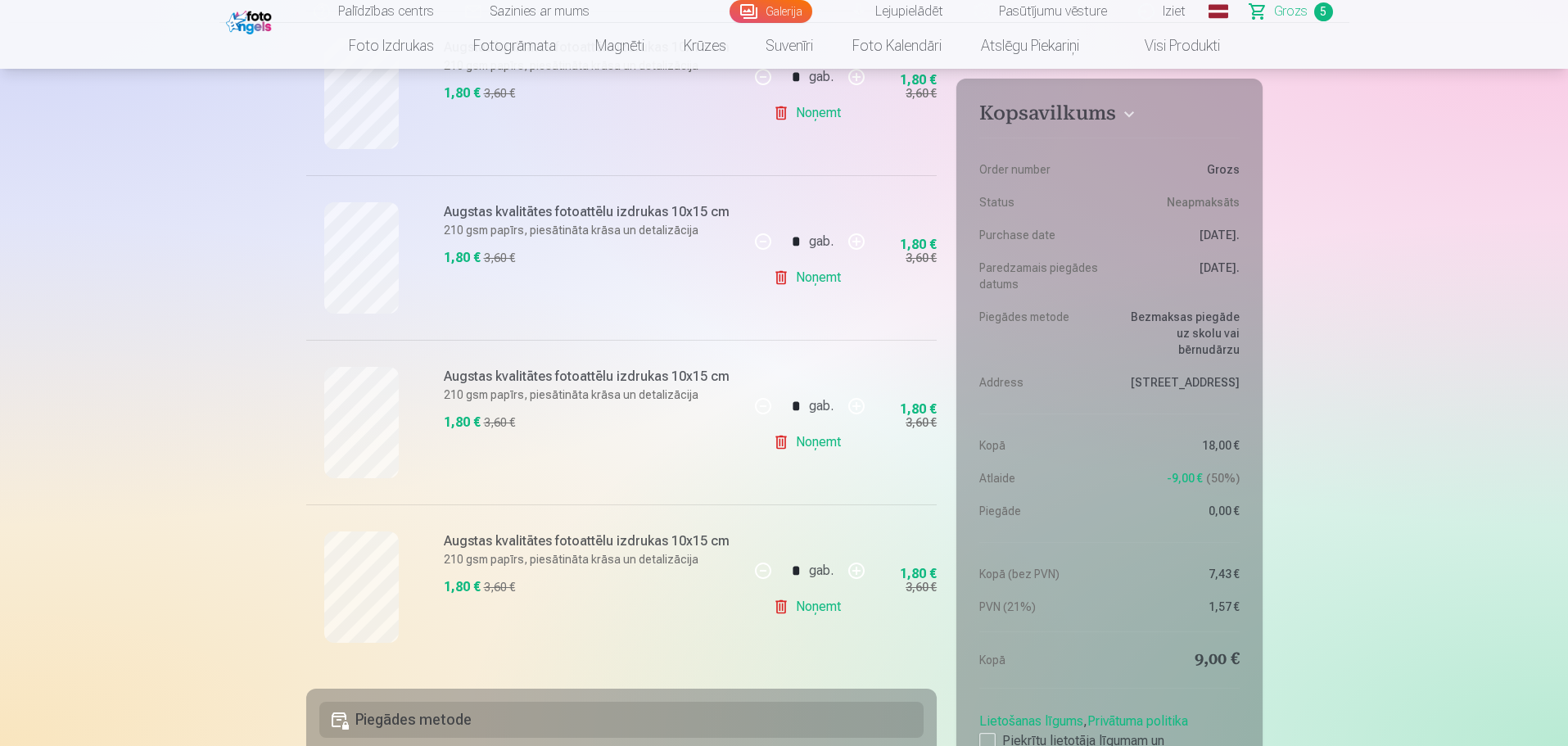
click at [809, 598] on link "Noņemt" at bounding box center [809, 607] width 75 height 33
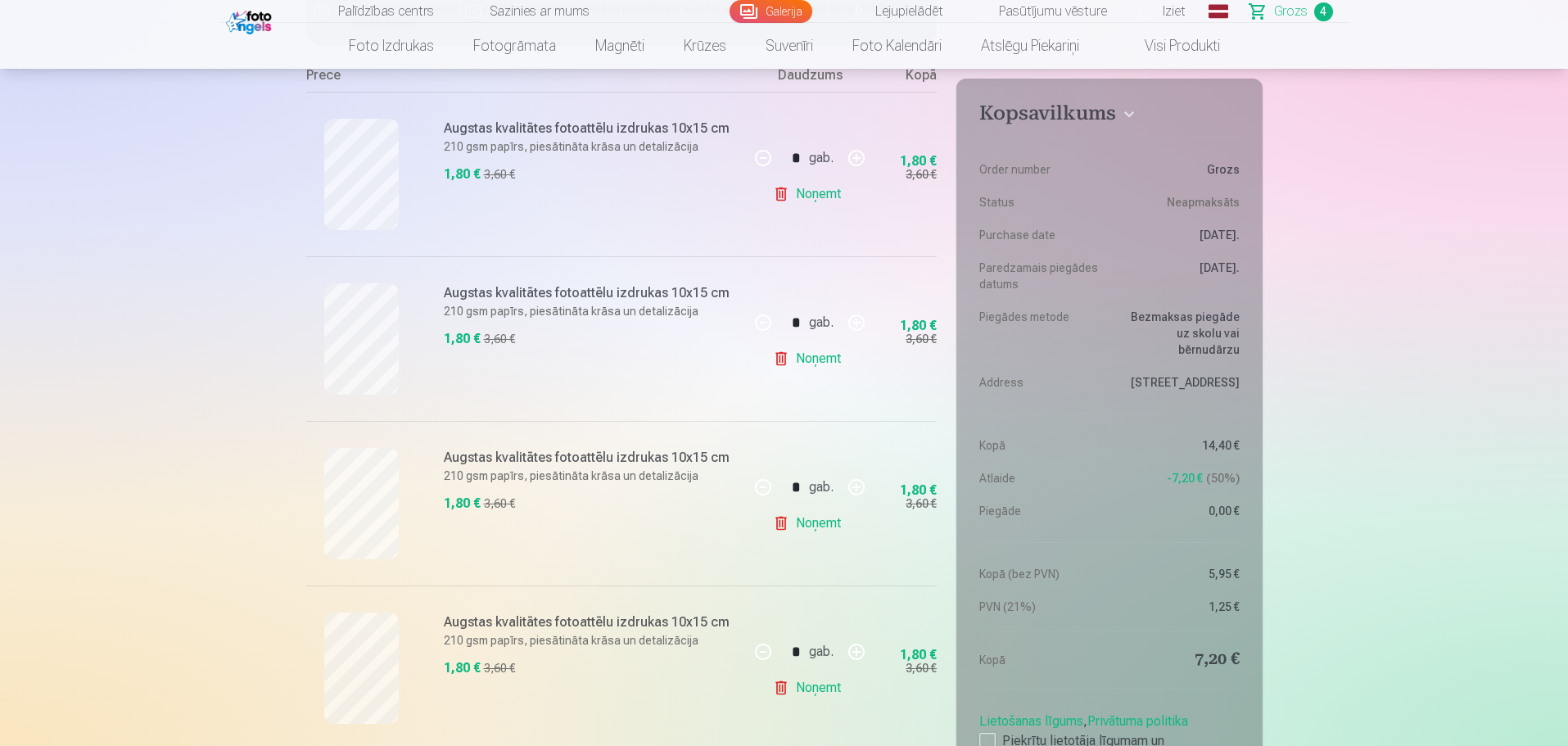
click at [804, 521] on link "Noņemt" at bounding box center [809, 523] width 75 height 33
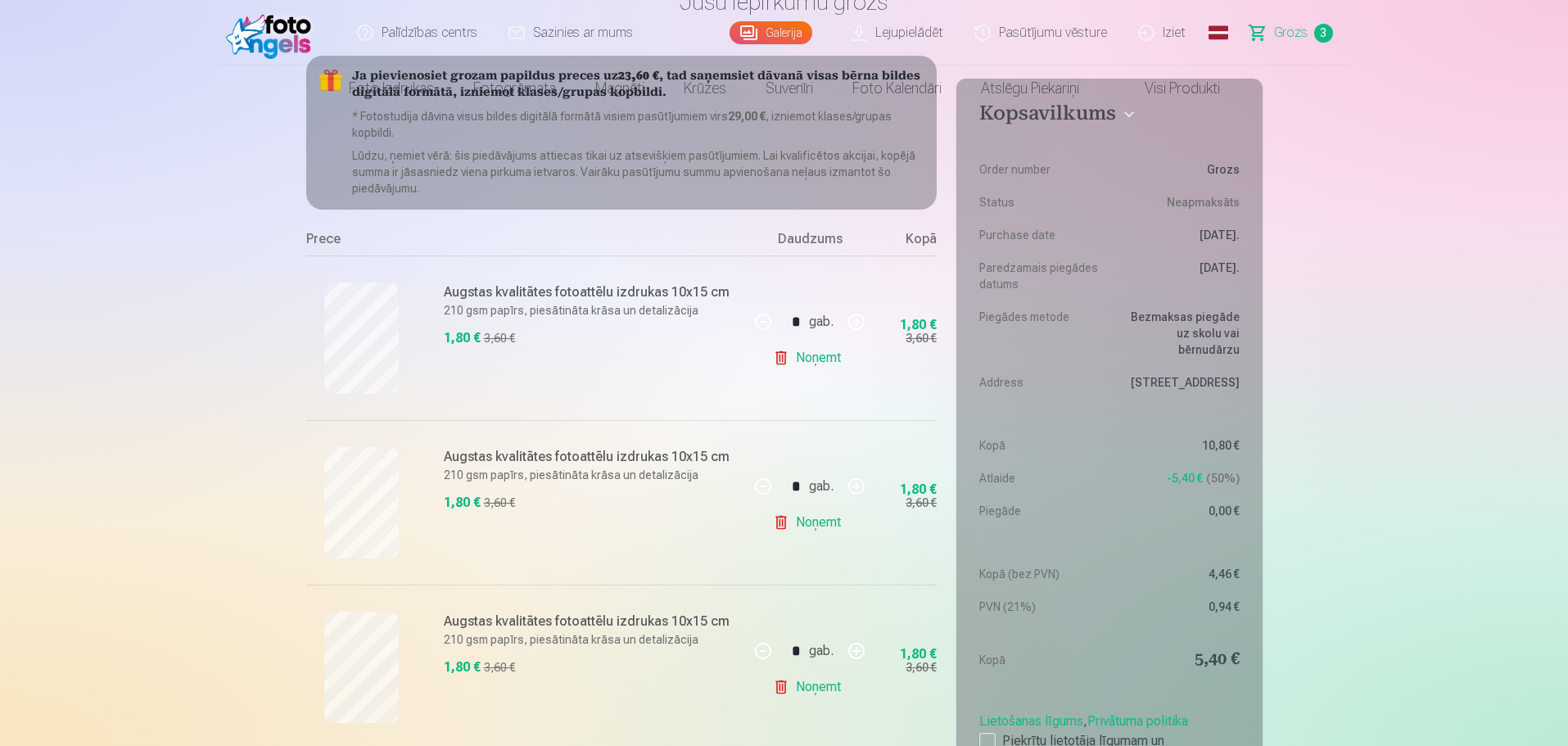
scroll to position [0, 0]
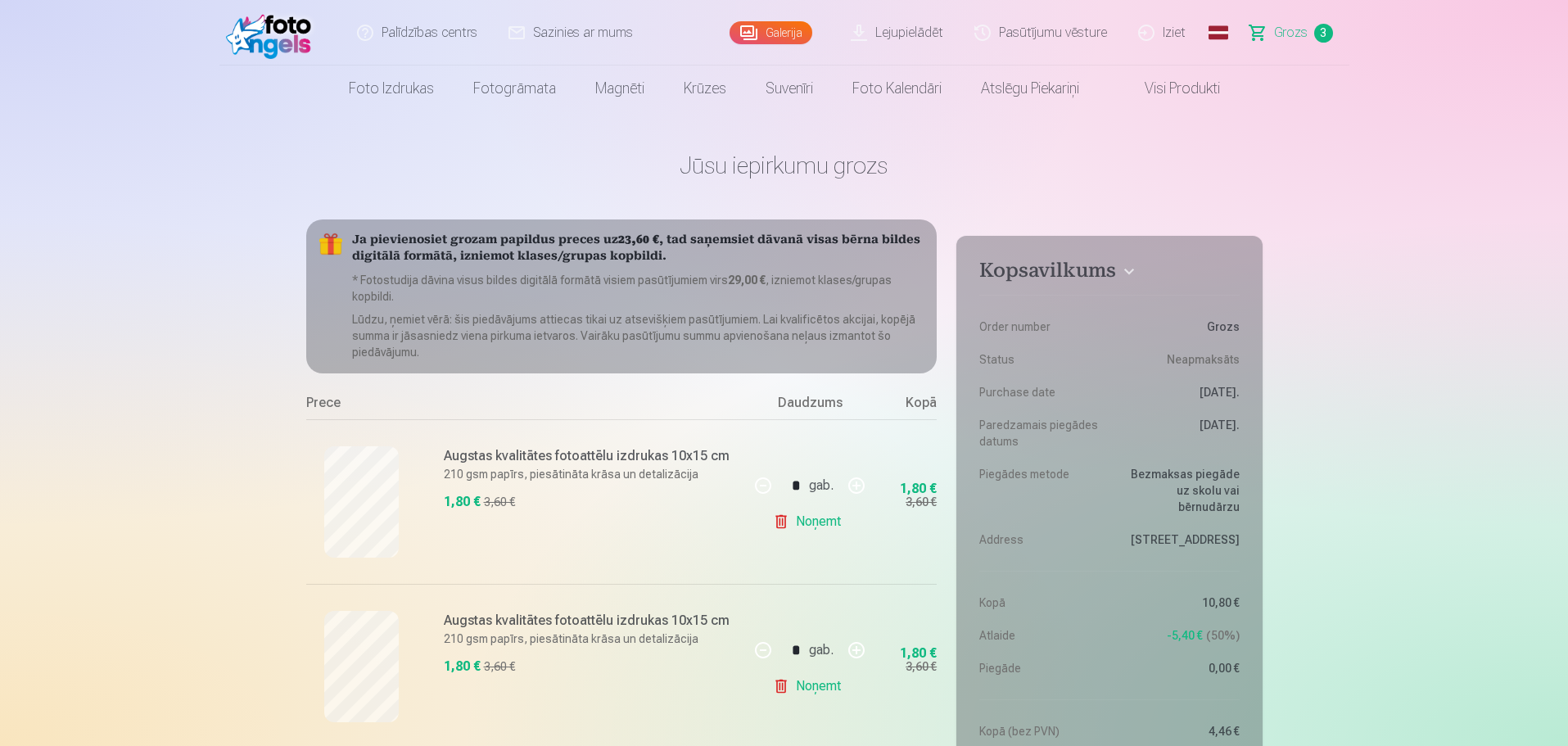
click at [784, 35] on link "Galerija" at bounding box center [771, 33] width 82 height 23
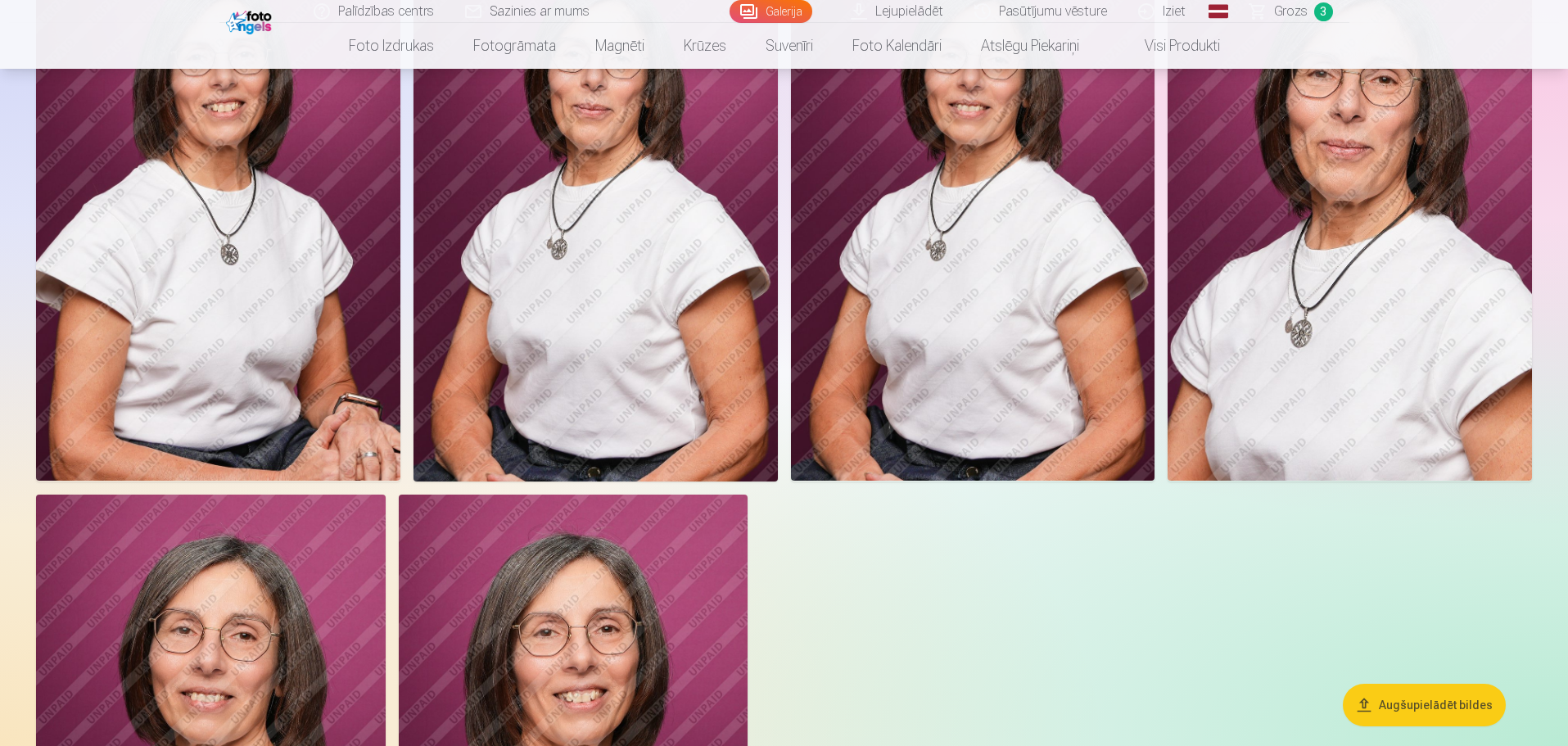
scroll to position [164, 0]
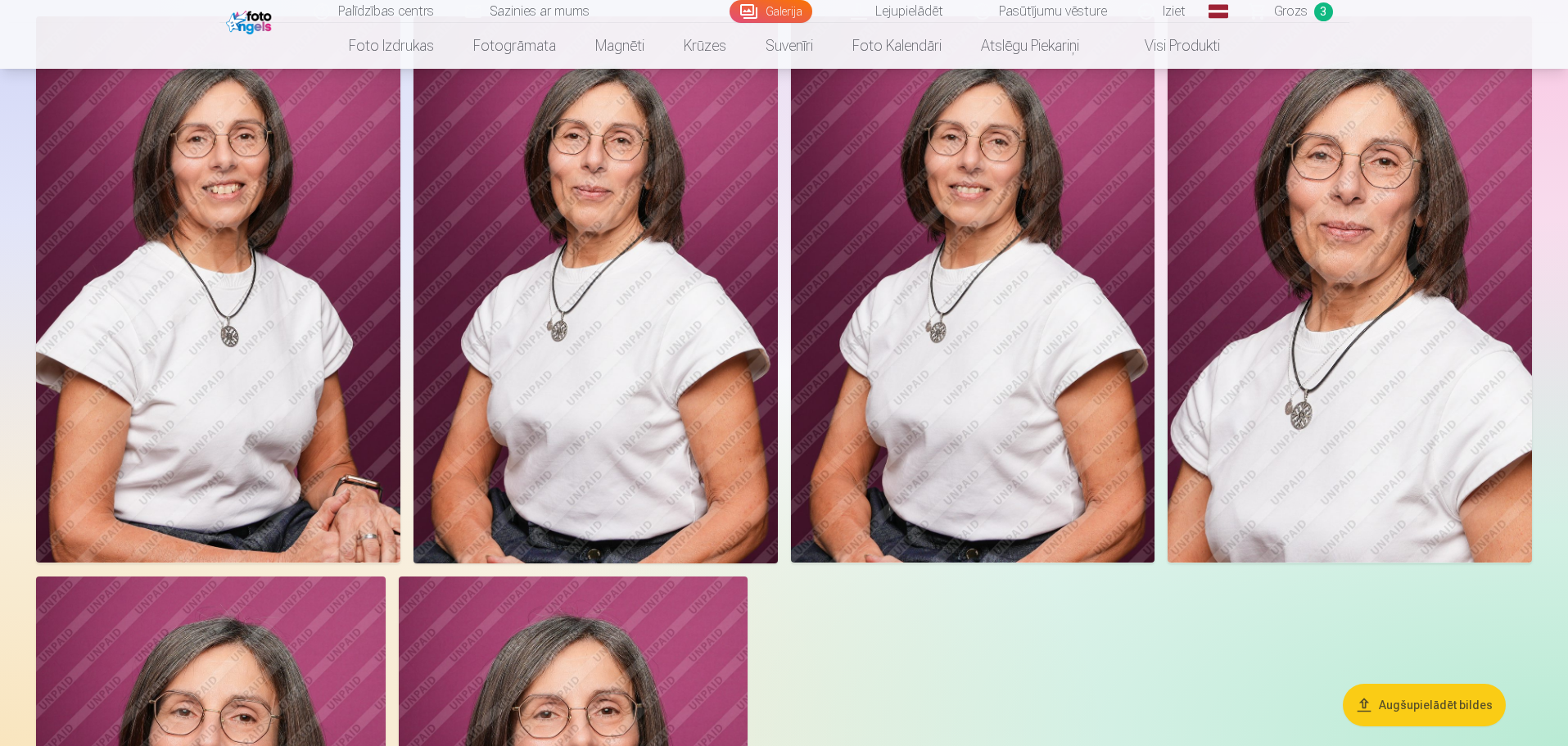
click at [1320, 12] on span "3" at bounding box center [1323, 12] width 19 height 19
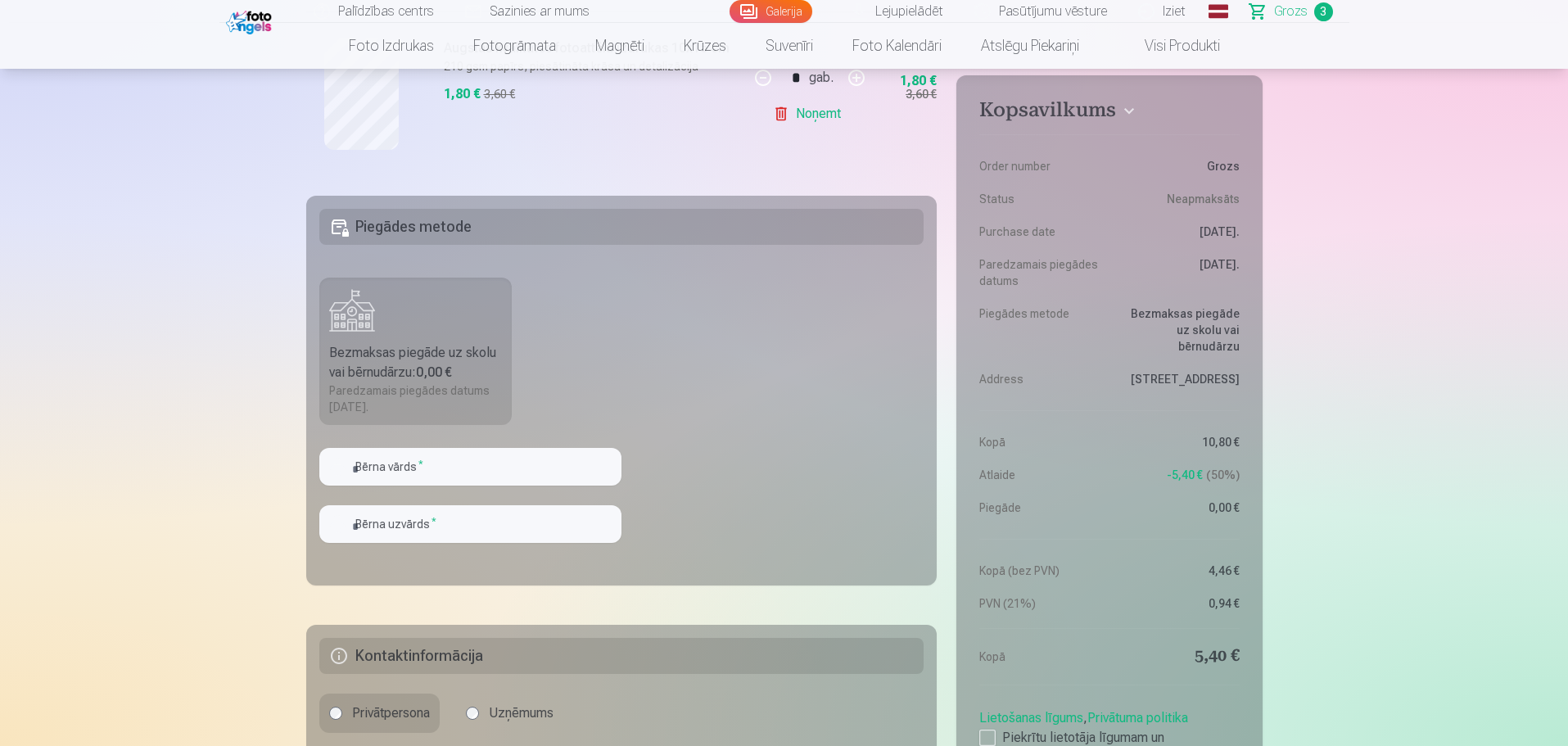
scroll to position [901, 0]
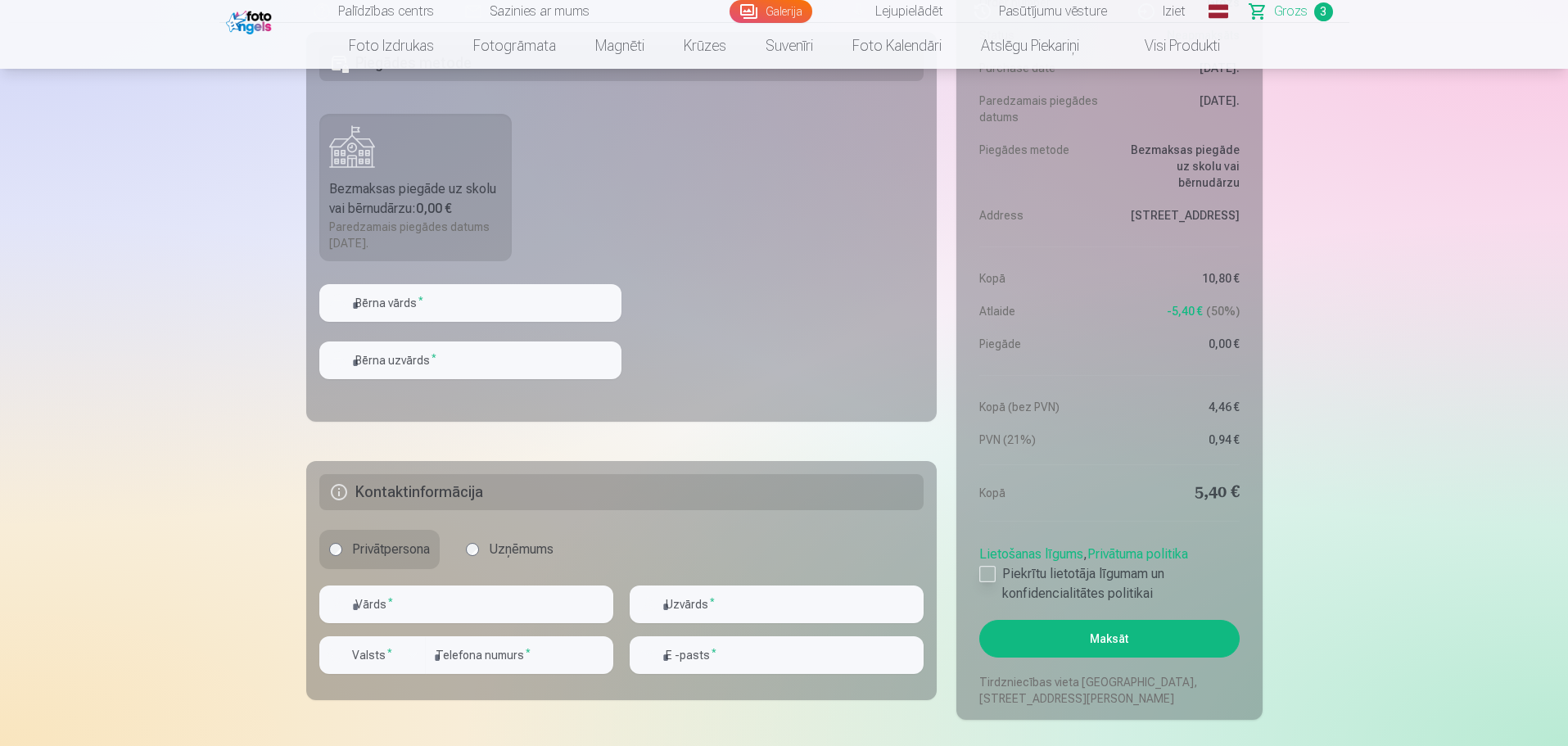
click at [990, 573] on div at bounding box center [986, 573] width 16 height 16
click at [439, 605] on input "text" at bounding box center [467, 604] width 294 height 38
type input "*"
type input "*****"
click at [731, 596] on input "text" at bounding box center [777, 604] width 294 height 38
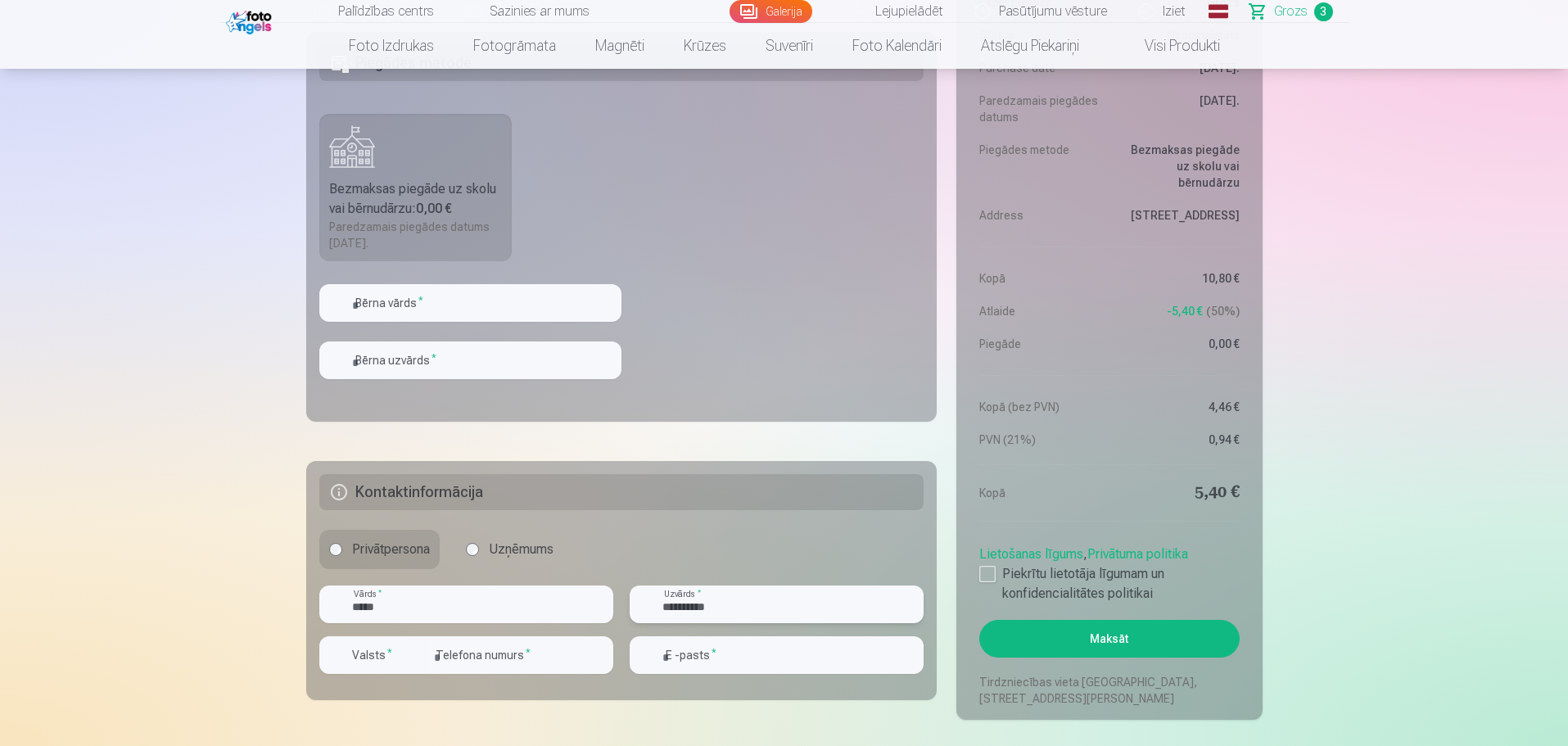
type input "**********"
click at [544, 657] on input "number" at bounding box center [519, 655] width 187 height 38
type input "********"
click at [719, 661] on input "email" at bounding box center [777, 655] width 294 height 38
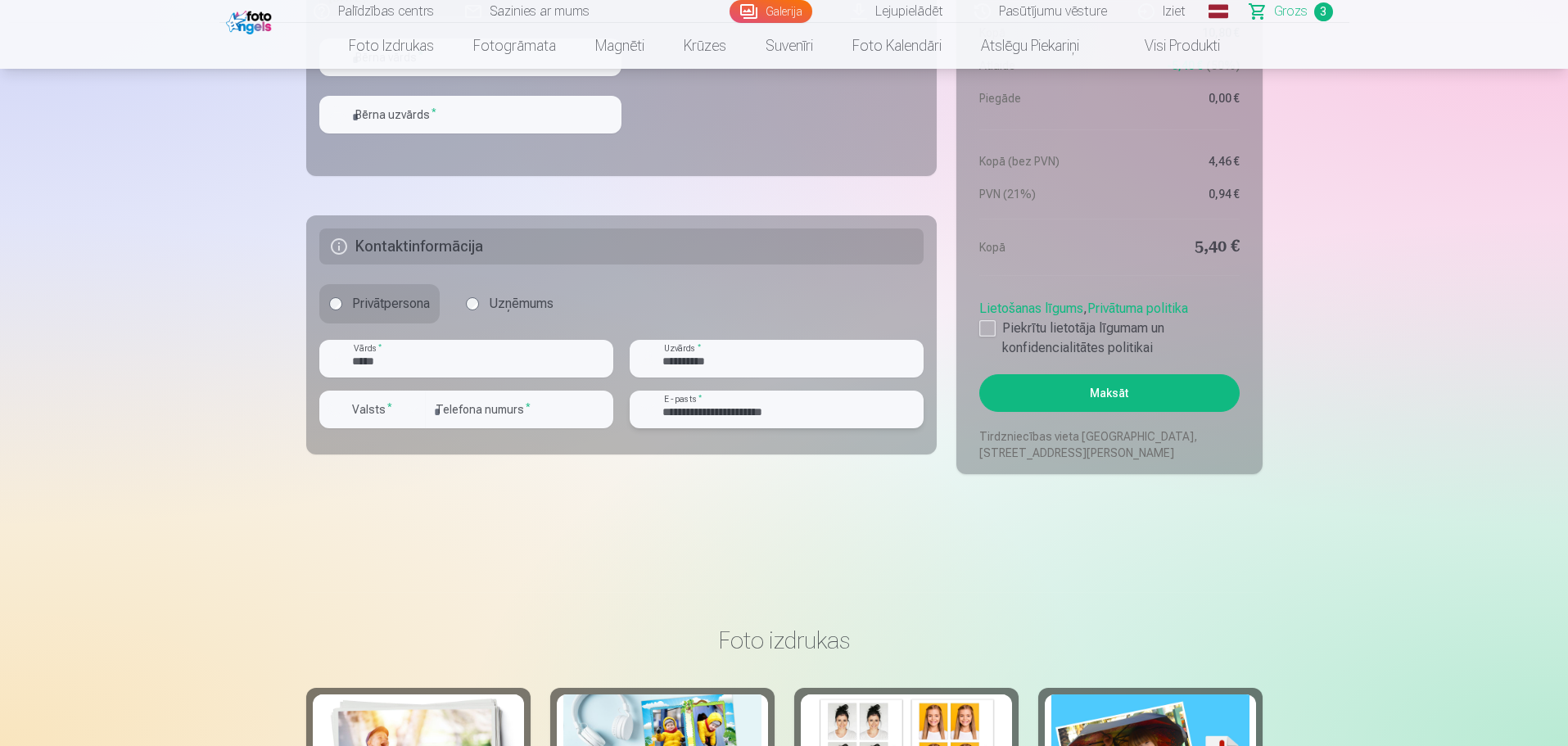
scroll to position [1065, 0]
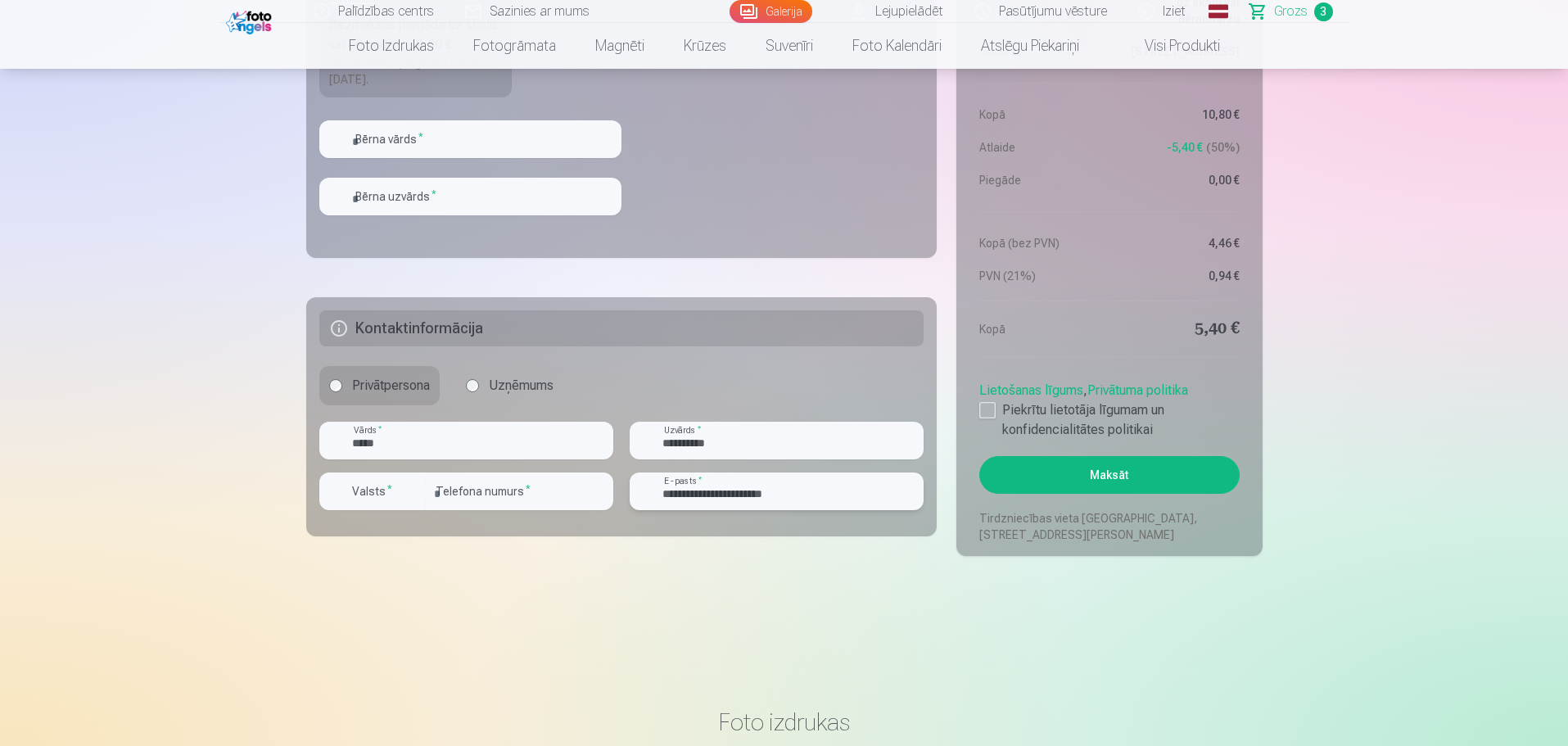
type input "**********"
click at [1126, 476] on button "Maksāt" at bounding box center [1108, 475] width 259 height 38
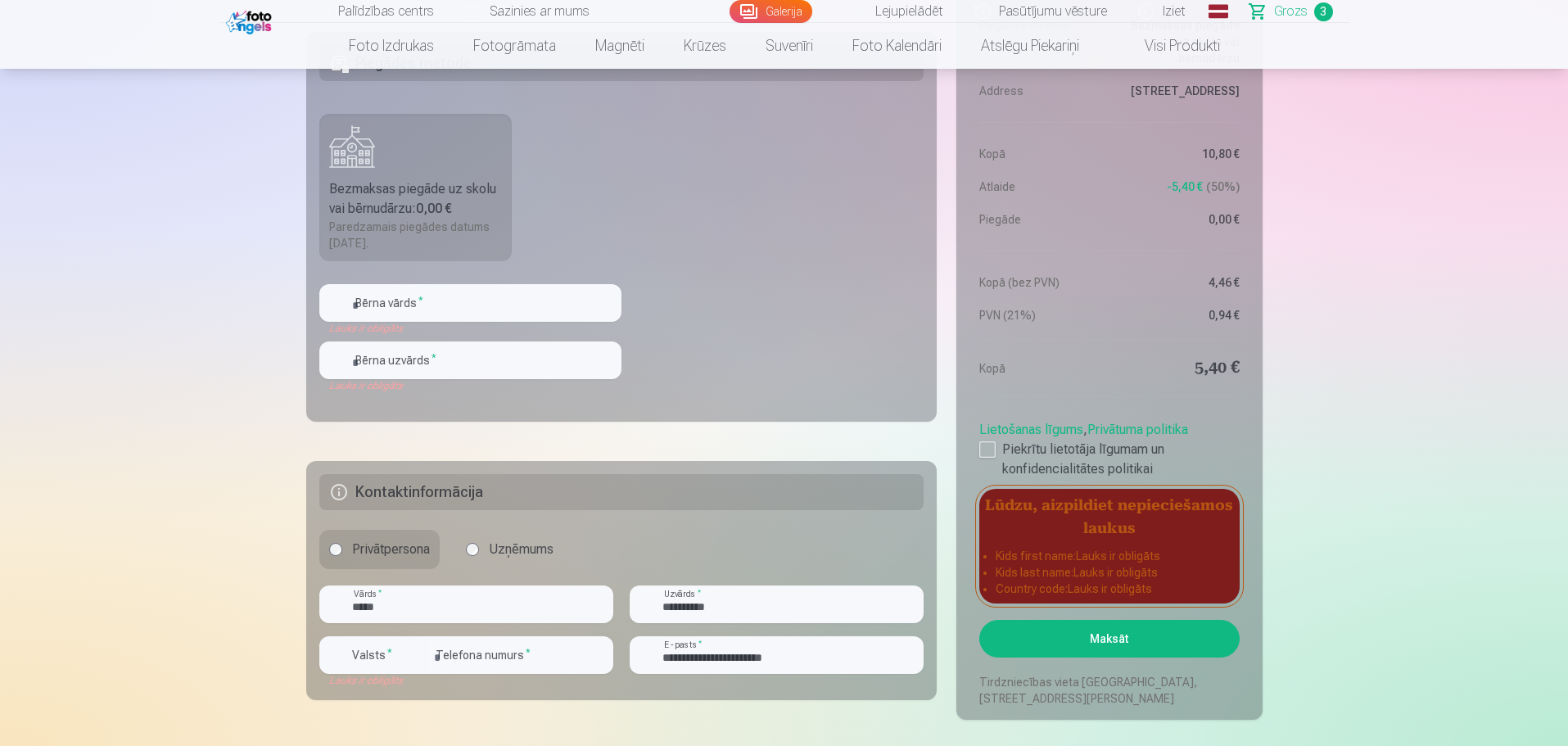
scroll to position [737, 0]
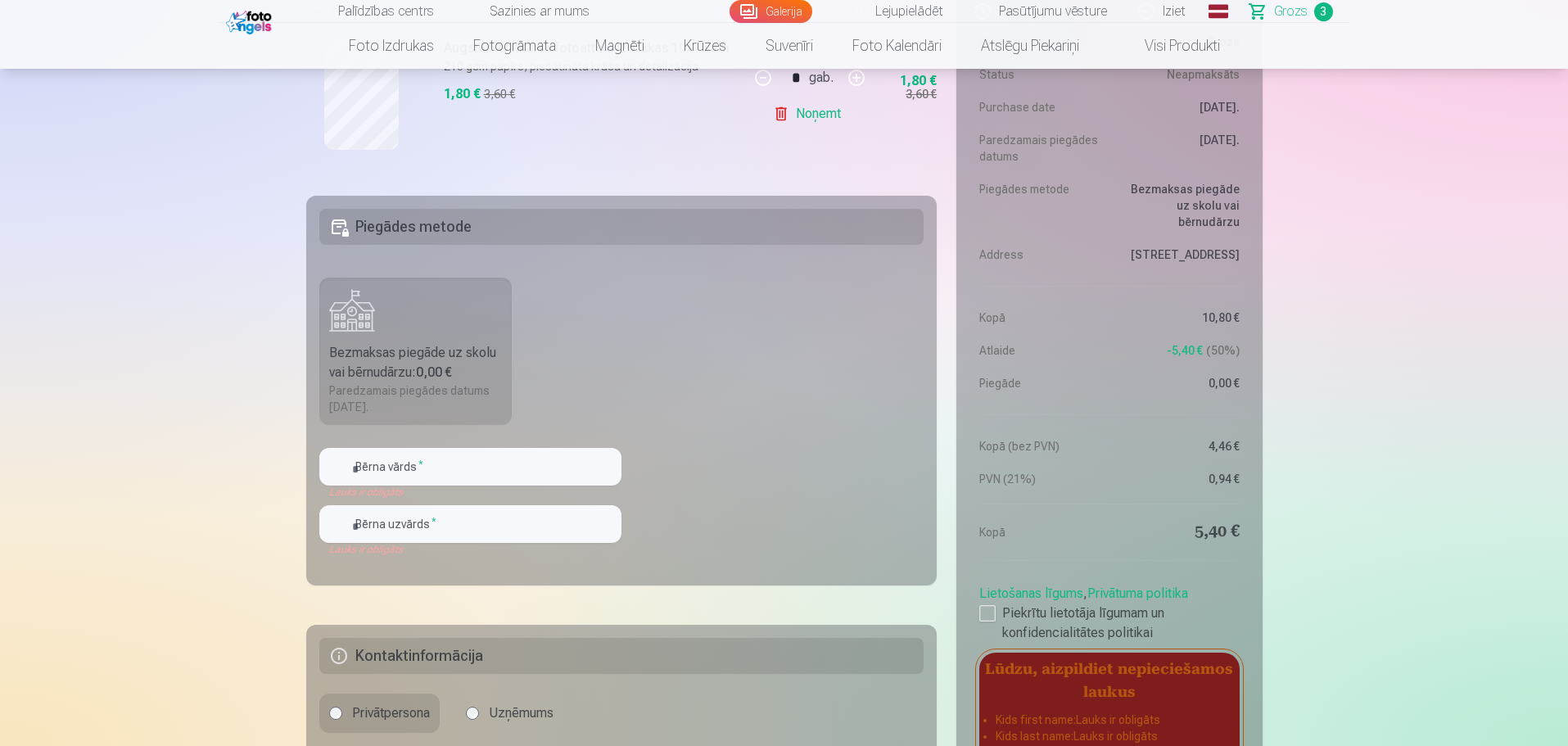
click at [474, 229] on h5 "Piegādes metode" at bounding box center [622, 227] width 605 height 36
click at [420, 227] on h5 "Piegādes metode" at bounding box center [622, 227] width 605 height 36
click at [391, 336] on label "Bezmaksas piegāde uz skolu vai bērnudārzu : 0,00 € Paredzamais piegādes datums …" at bounding box center [416, 351] width 193 height 147
click at [392, 524] on input "text" at bounding box center [471, 524] width 302 height 38
click at [359, 461] on input "text" at bounding box center [471, 467] width 302 height 38
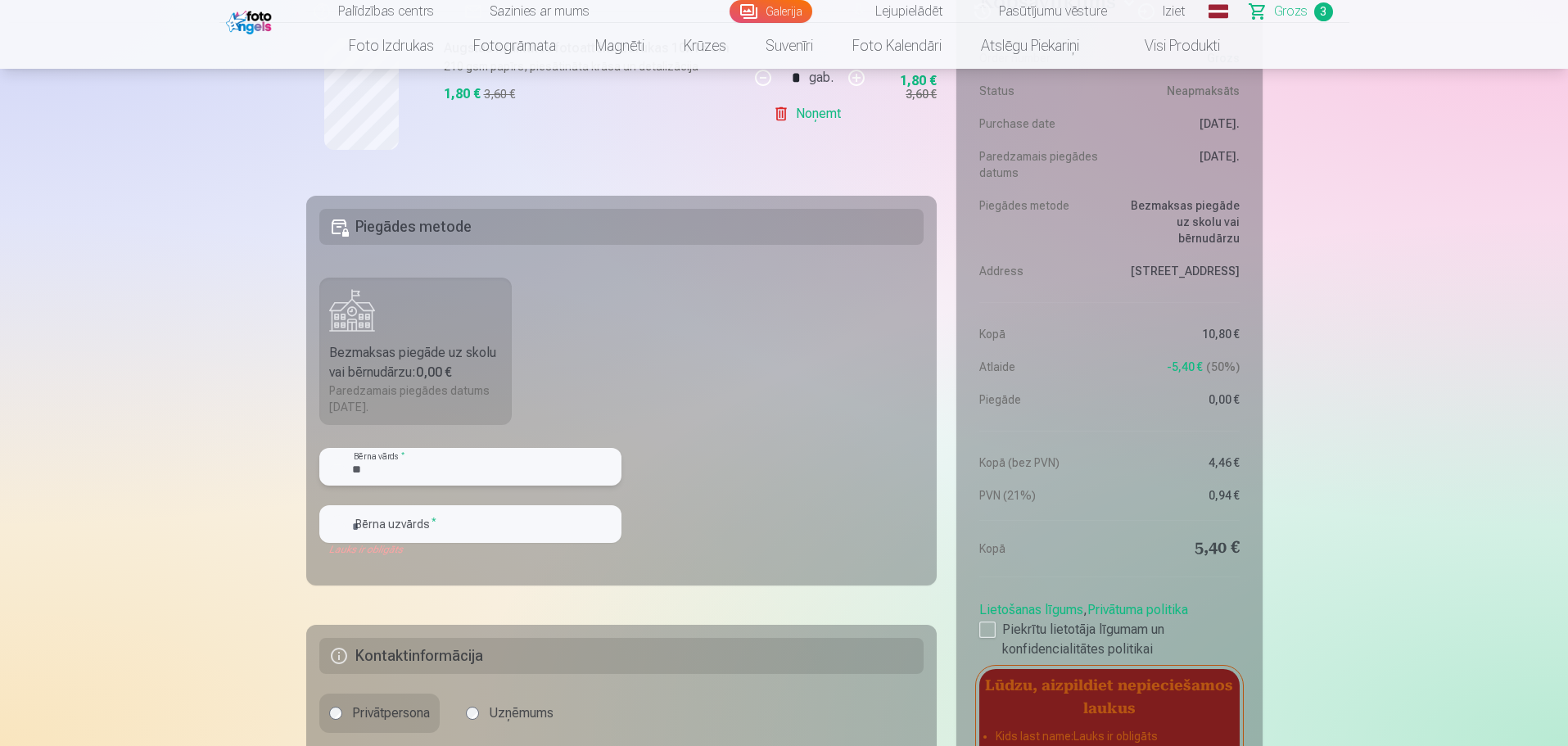
type input "***"
drag, startPoint x: 384, startPoint y: 473, endPoint x: 353, endPoint y: 475, distance: 31.1
click at [353, 475] on input "***" at bounding box center [471, 467] width 302 height 38
type input "**********"
click at [415, 529] on input "text" at bounding box center [471, 524] width 302 height 38
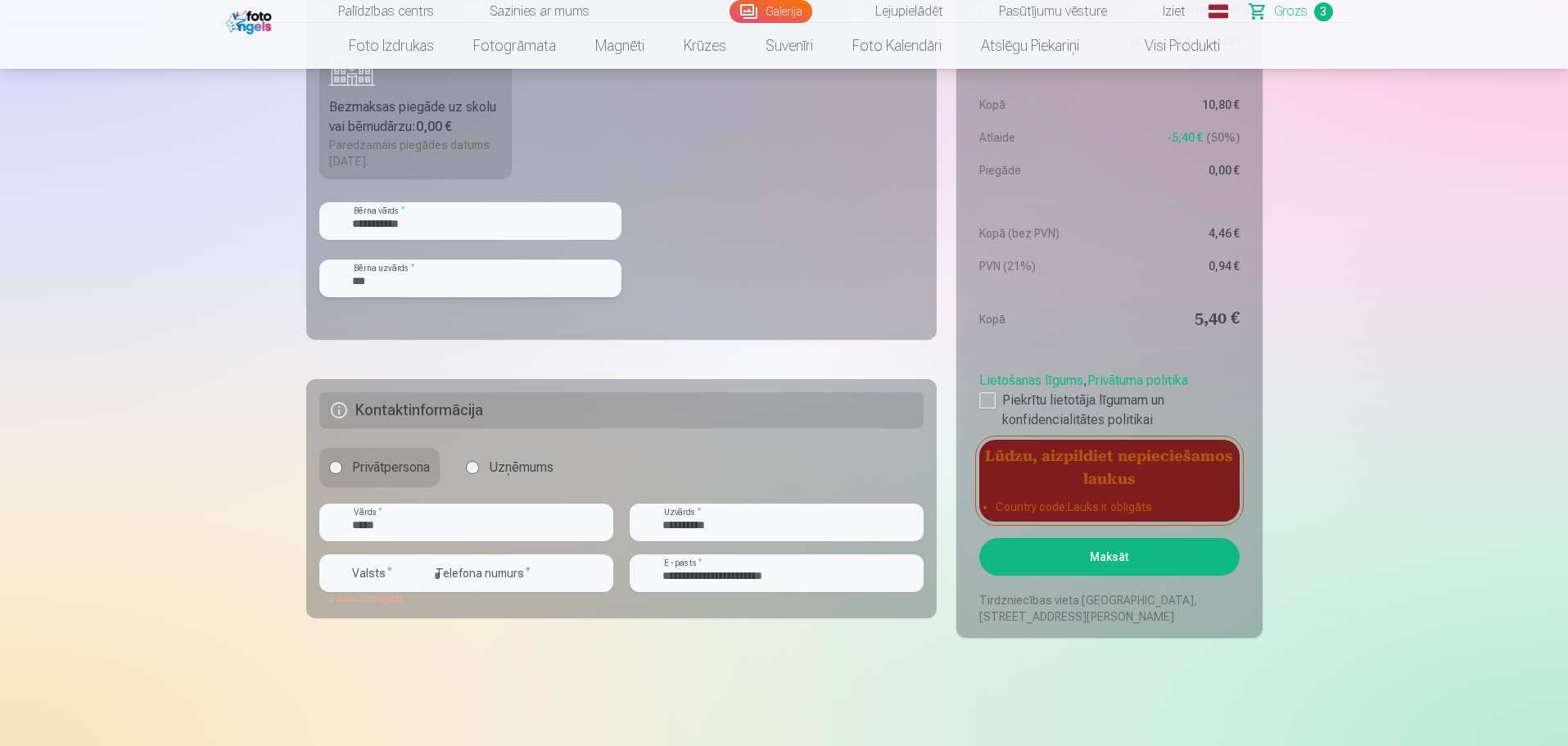
scroll to position [1065, 0]
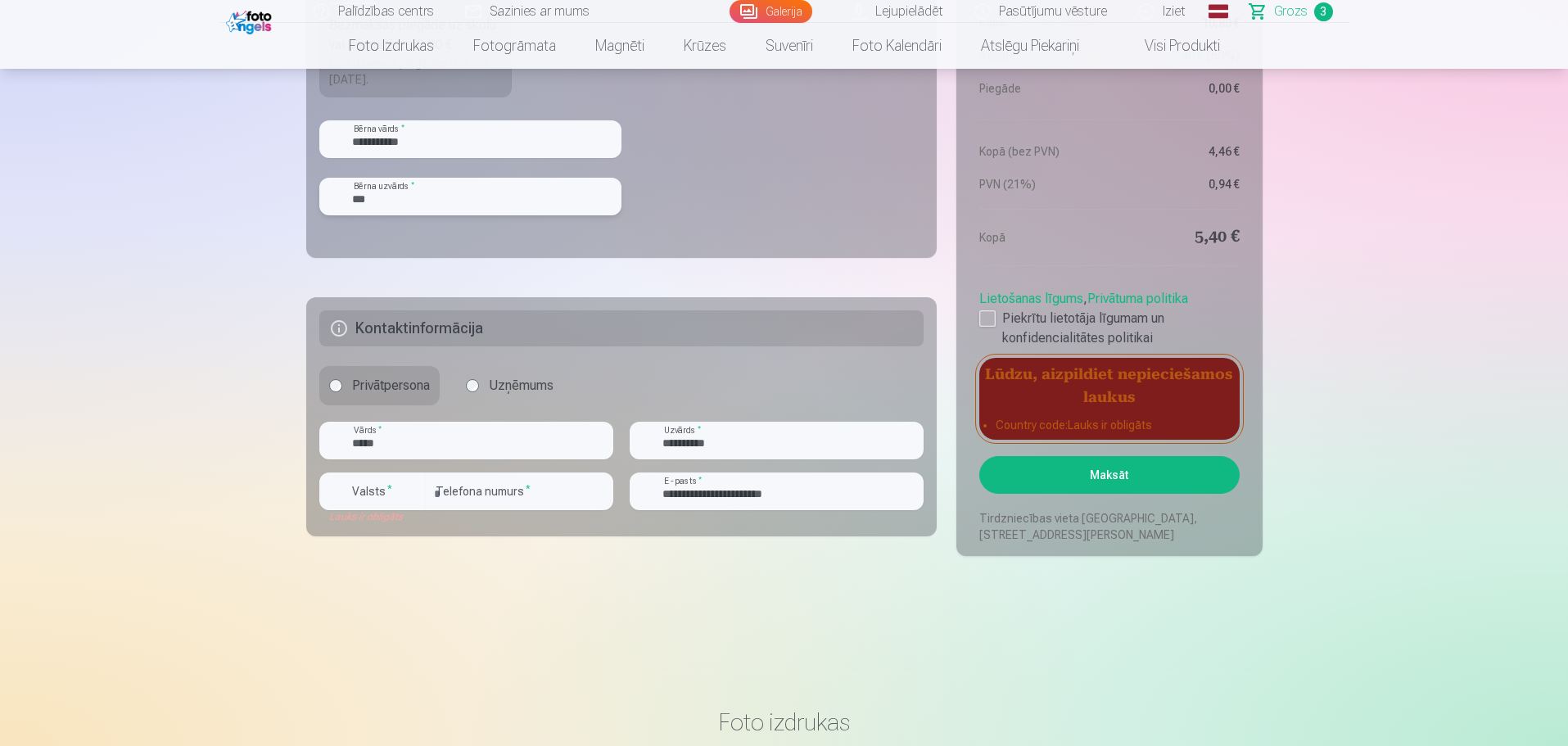
type input "***"
click at [1117, 475] on button "Maksāt" at bounding box center [1108, 475] width 259 height 38
click at [1101, 473] on button "Maksāt" at bounding box center [1108, 475] width 259 height 38
click at [377, 519] on div "Lauks ir obligāts" at bounding box center [373, 517] width 107 height 13
click at [381, 497] on label "Valsts *" at bounding box center [372, 491] width 53 height 16
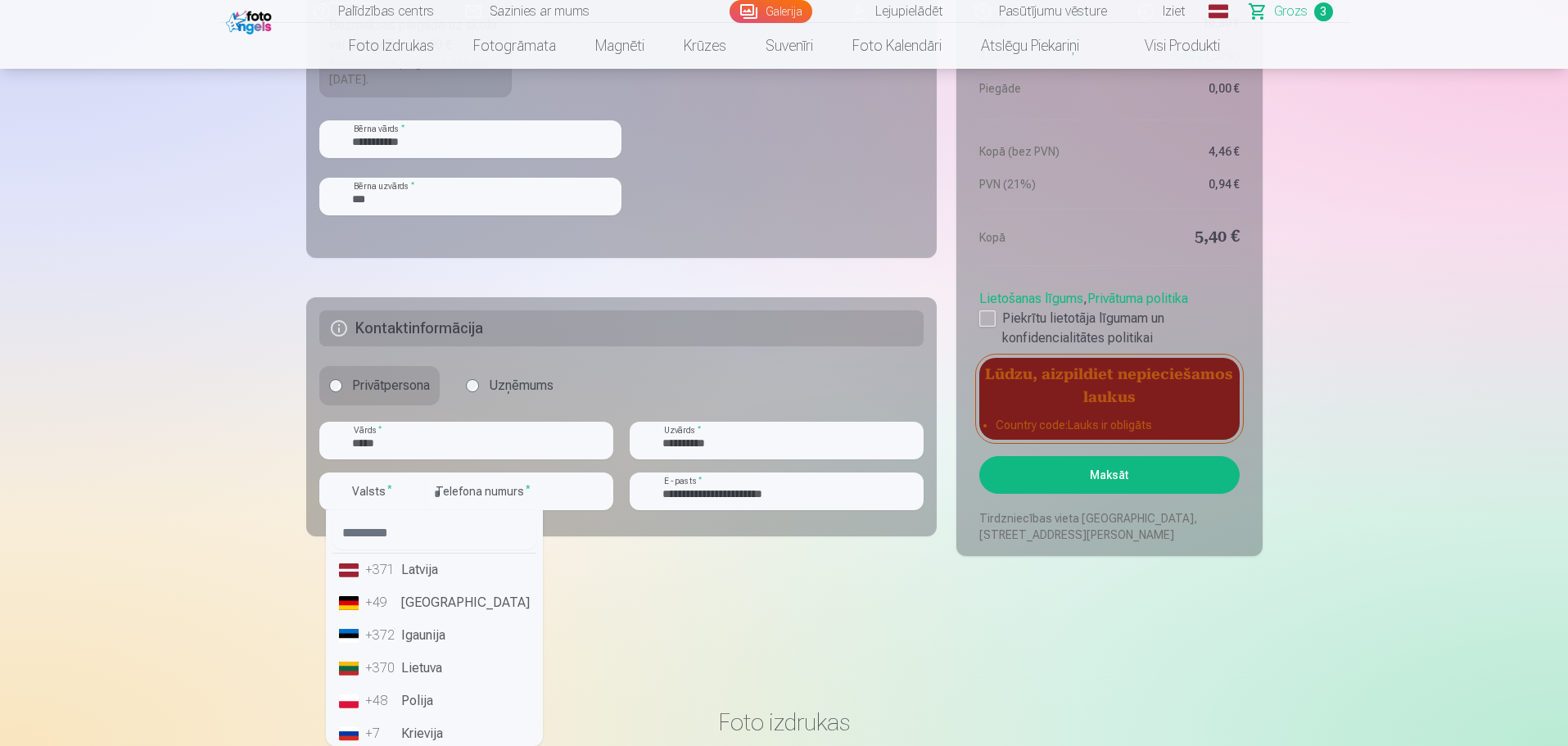
click at [418, 571] on li "+371 Latvija" at bounding box center [434, 570] width 204 height 33
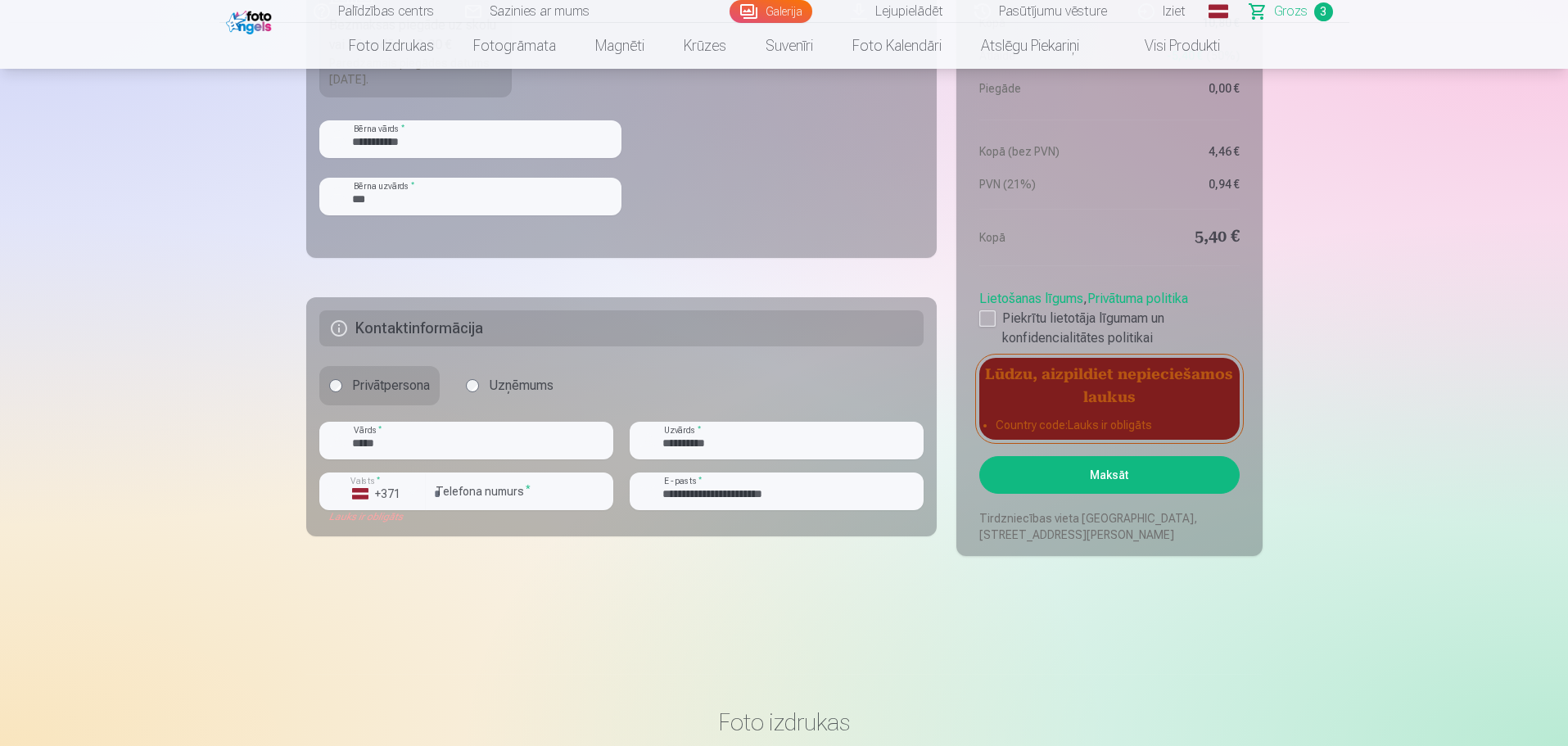
click at [1110, 476] on button "Maksāt" at bounding box center [1108, 475] width 259 height 38
